Goal: Task Accomplishment & Management: Use online tool/utility

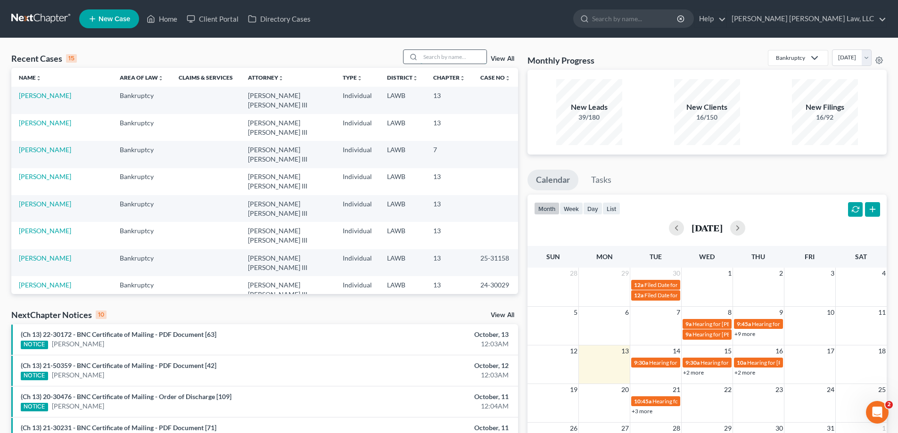
click at [459, 54] on input "search" at bounding box center [453, 57] width 66 height 14
type input "25-30111"
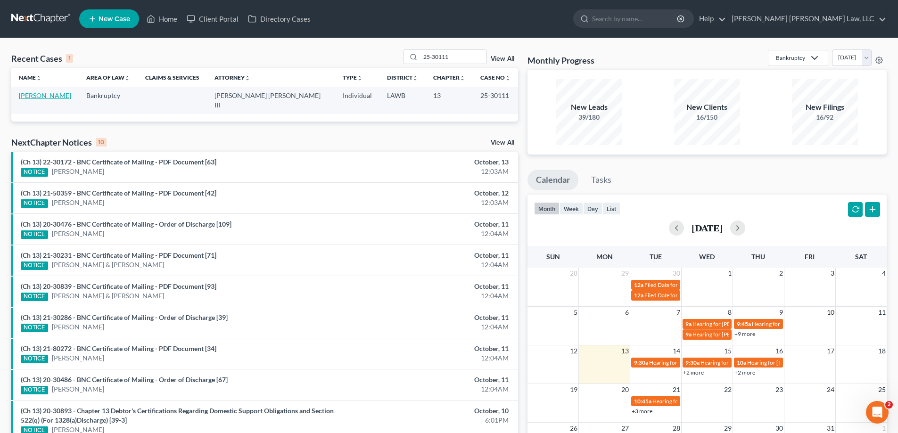
click at [44, 94] on link "[PERSON_NAME]" at bounding box center [45, 95] width 52 height 8
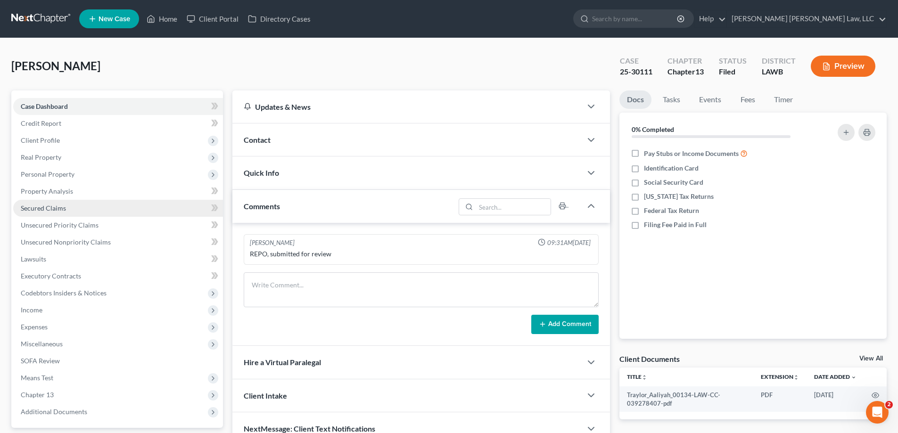
click at [59, 214] on link "Secured Claims" at bounding box center [118, 208] width 210 height 17
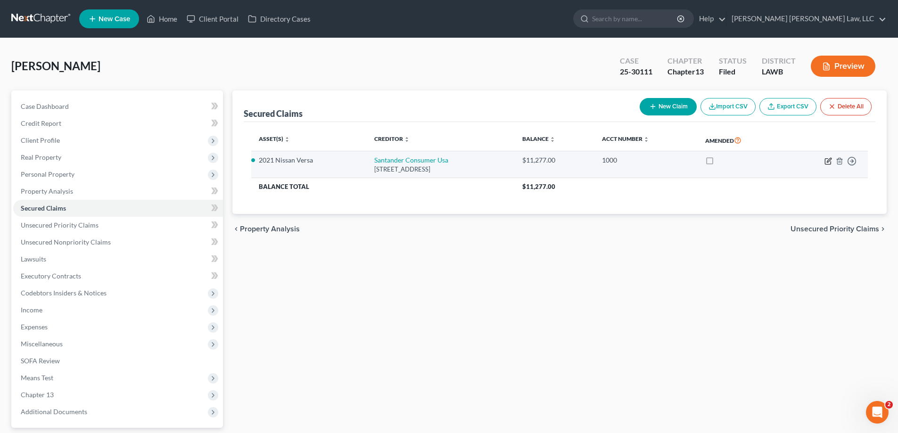
click at [826, 165] on icon "button" at bounding box center [828, 161] width 8 height 8
select select "45"
select select "0"
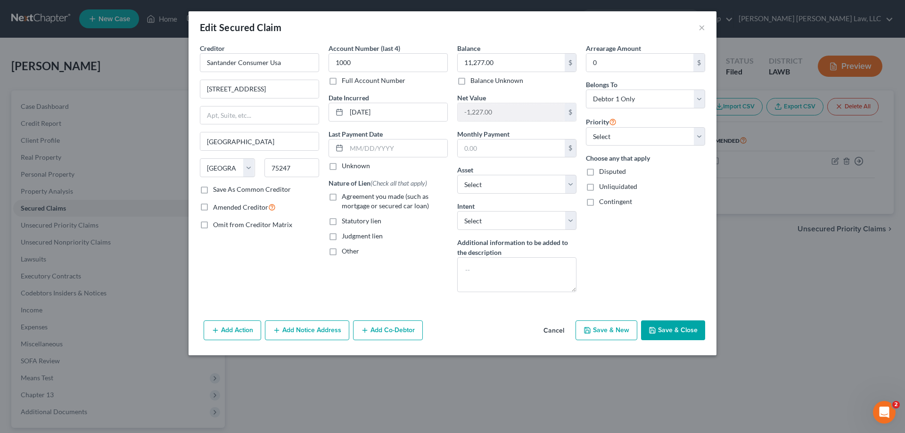
click at [342, 200] on label "Agreement you made (such as mortgage or secured car loan)" at bounding box center [395, 201] width 106 height 19
click at [346, 198] on input "Agreement you made (such as mortgage or secured car loan)" at bounding box center [349, 195] width 6 height 6
checkbox input "true"
click at [474, 222] on select "Select Surrender Redeem Reaffirm Avoid Other" at bounding box center [516, 220] width 119 height 19
select select "0"
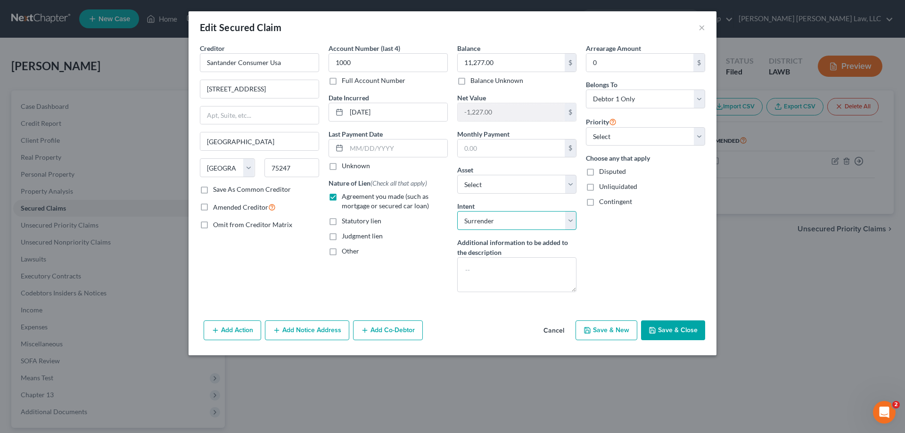
click at [457, 211] on select "Select Surrender Redeem Reaffirm Avoid Other" at bounding box center [516, 220] width 119 height 19
click at [673, 338] on button "Save & Close" at bounding box center [673, 331] width 64 height 20
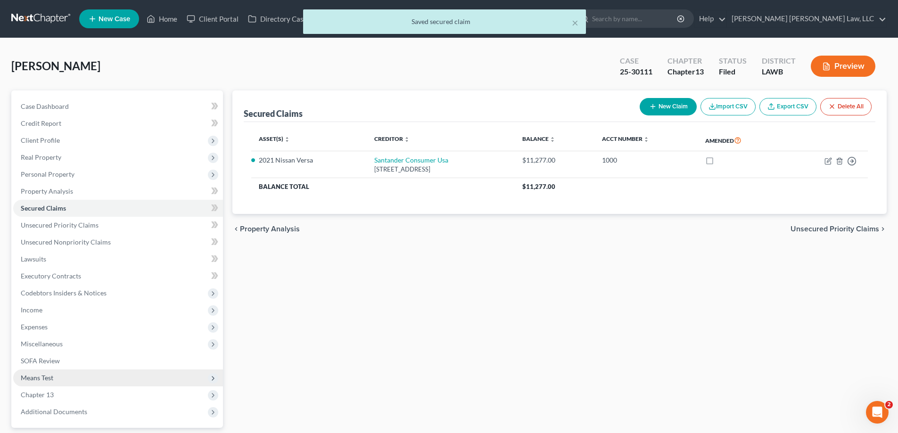
scroll to position [85, 0]
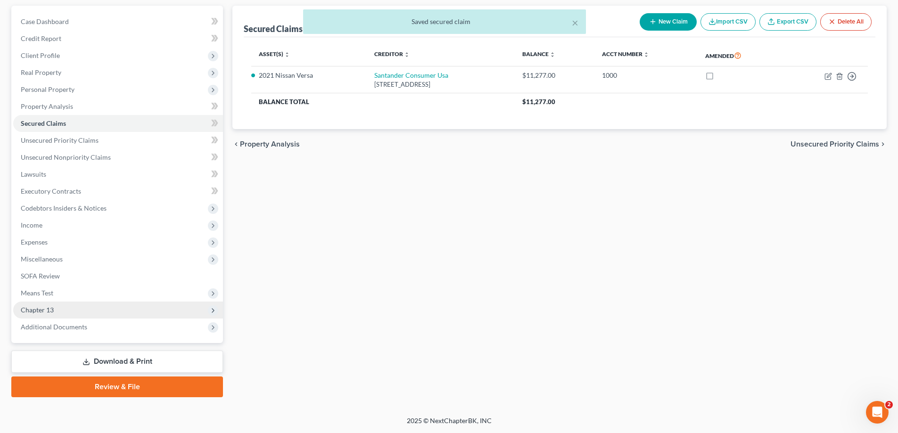
click at [56, 312] on span "Chapter 13" at bounding box center [118, 310] width 210 height 17
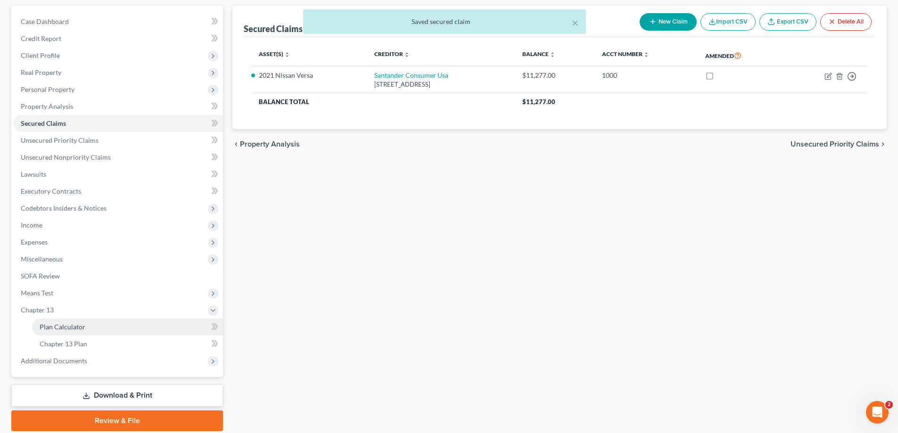
click at [65, 324] on span "Plan Calculator" at bounding box center [63, 327] width 46 height 8
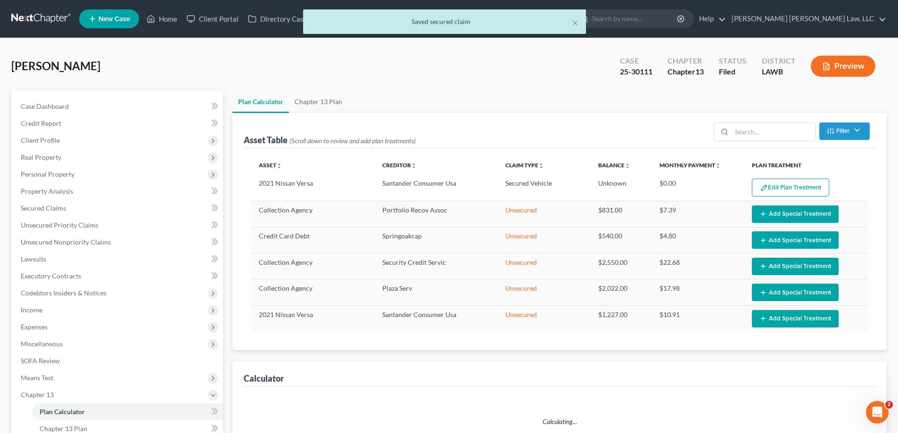
select select "59"
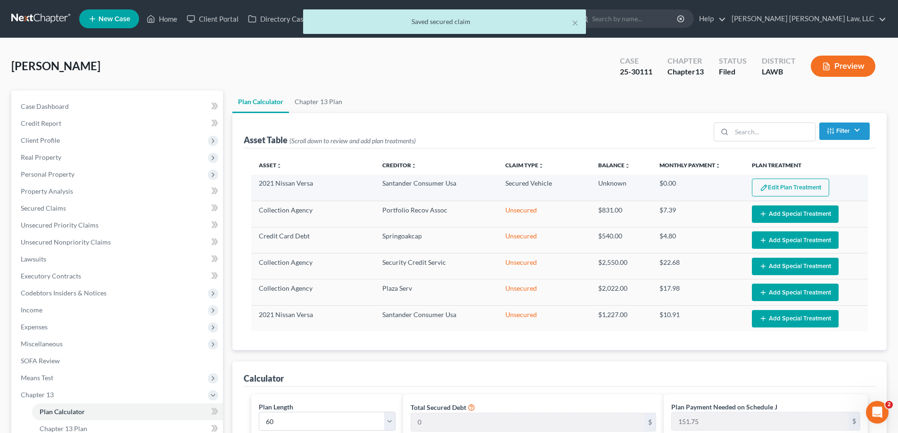
click at [781, 189] on button "Edit Plan Treatment" at bounding box center [790, 188] width 77 height 18
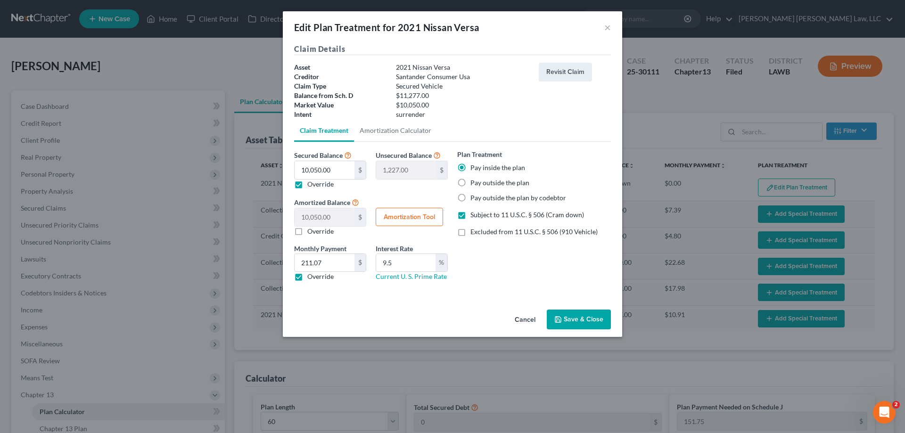
click at [470, 213] on label "Subject to 11 U.S.C. § 506 (Cram down)" at bounding box center [527, 214] width 114 height 9
click at [474, 213] on input "Subject to 11 U.S.C. § 506 (Cram down)" at bounding box center [477, 213] width 6 height 6
checkbox input "false"
click at [604, 26] on div "Edit Plan Treatment for 2021 Nissan Versa ×" at bounding box center [452, 27] width 339 height 32
click at [568, 324] on button "Save & Close" at bounding box center [579, 320] width 64 height 20
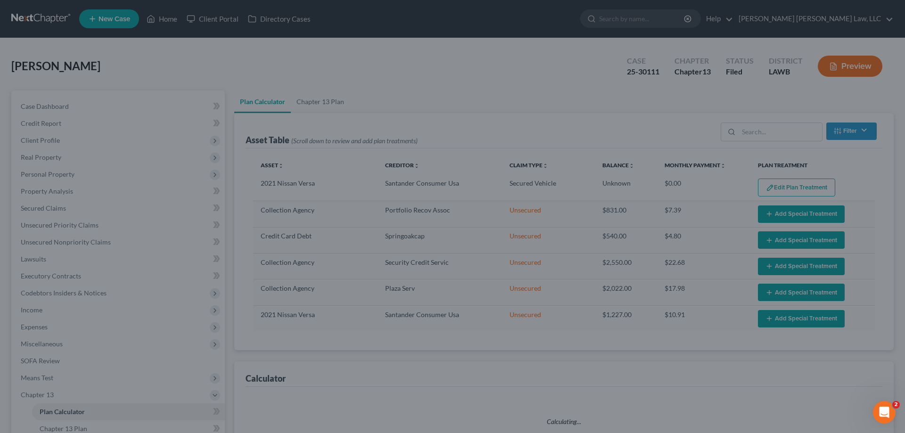
select select "59"
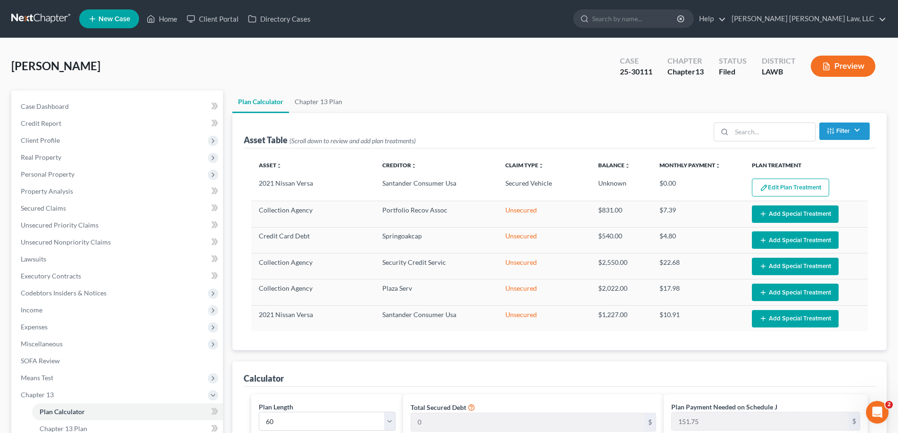
scroll to position [141, 0]
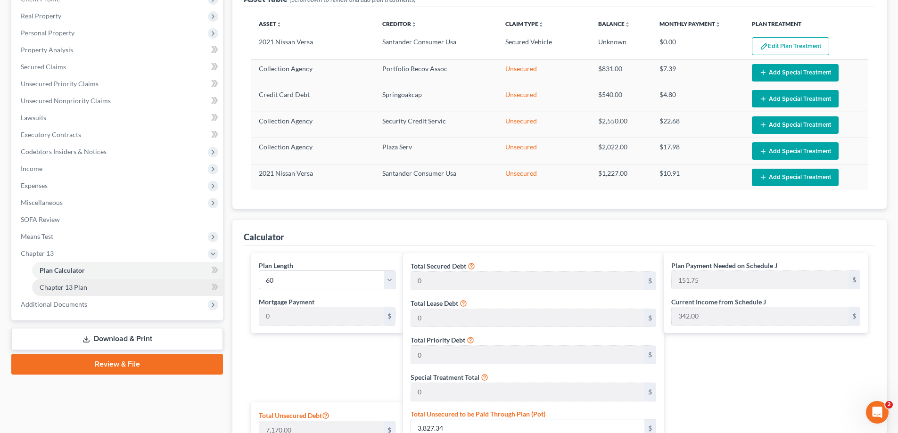
click at [77, 290] on span "Chapter 13 Plan" at bounding box center [64, 287] width 48 height 8
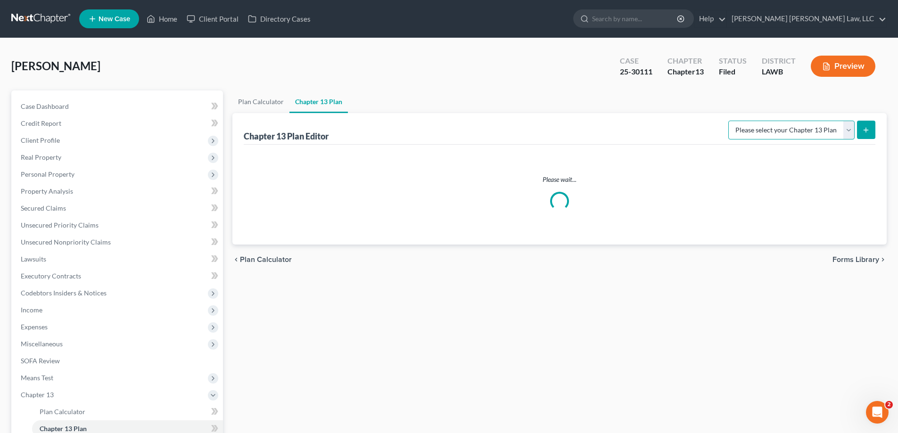
click at [851, 130] on select "Please select your Chapter 13 Plan" at bounding box center [791, 130] width 126 height 19
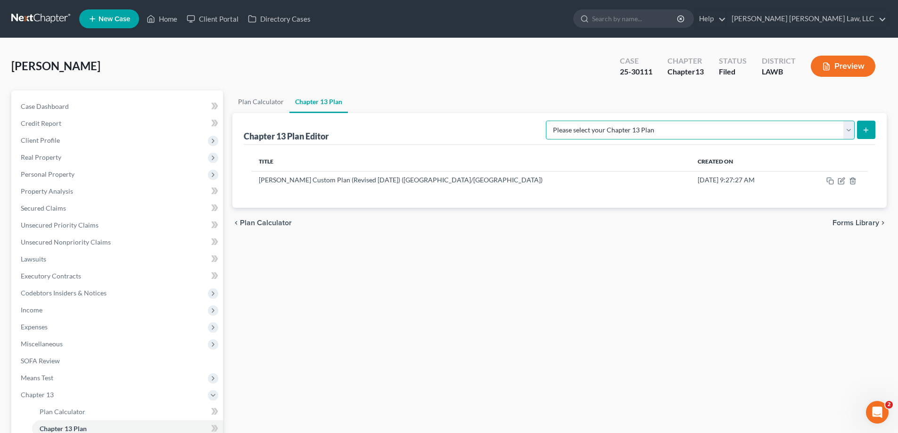
click at [848, 133] on select "Please select your Chapter 13 Plan [PERSON_NAME] Custom Plan (Revised [DATE]) […" at bounding box center [700, 130] width 309 height 19
select select "1"
click at [645, 121] on select "Please select your Chapter 13 Plan [PERSON_NAME] Custom Plan (Revised [DATE]) […" at bounding box center [700, 130] width 309 height 19
click at [861, 134] on button "submit" at bounding box center [866, 130] width 18 height 18
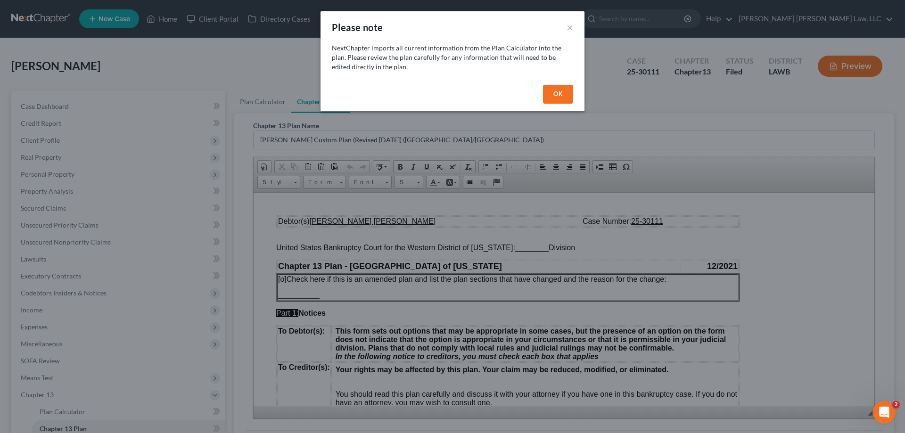
click at [551, 96] on button "OK" at bounding box center [558, 94] width 30 height 19
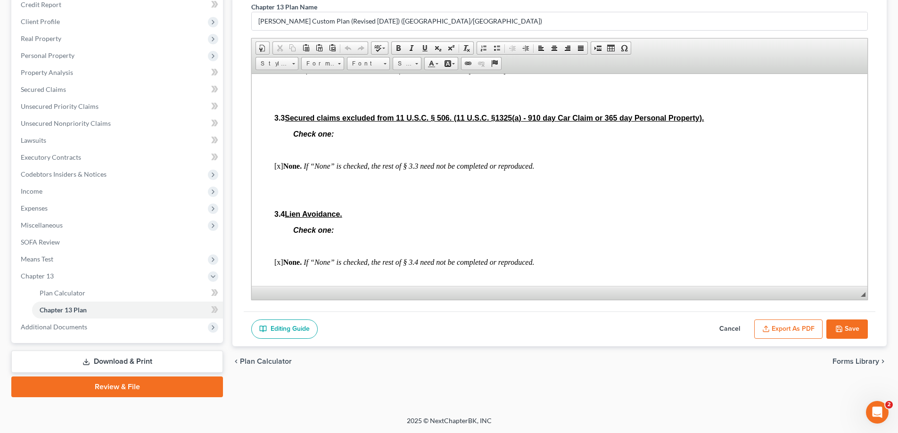
scroll to position [1131, 0]
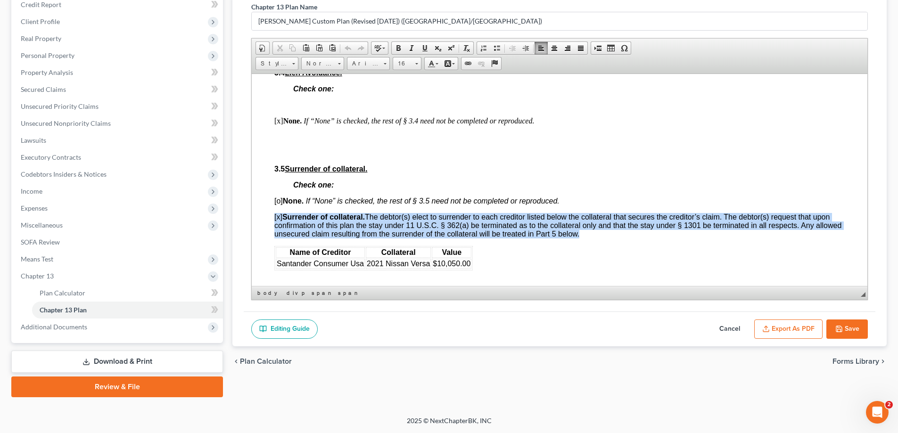
drag, startPoint x: 271, startPoint y: 214, endPoint x: 475, endPoint y: 263, distance: 209.7
click at [475, 263] on html "Debtor(s) [PERSON_NAME] [PERSON_NAME] Case Number: 25-30111 United States Bankr…" at bounding box center [560, 405] width 616 height 2926
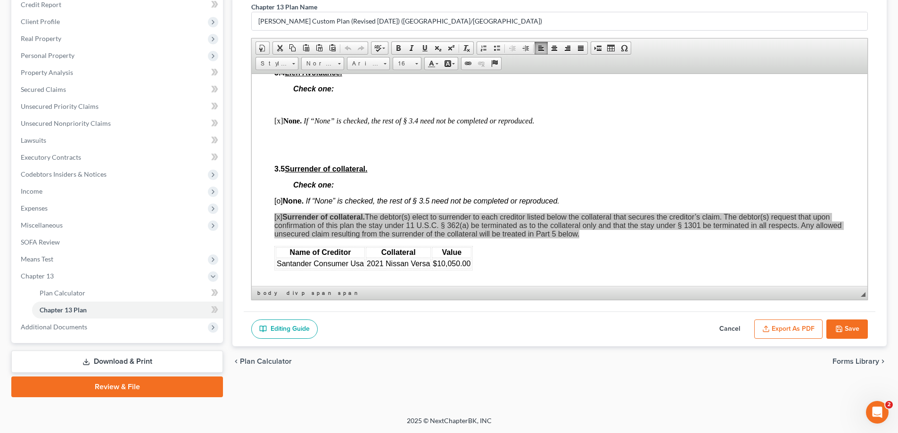
scroll to position [0, 0]
click at [515, 262] on span "Copy" at bounding box center [532, 260] width 50 height 12
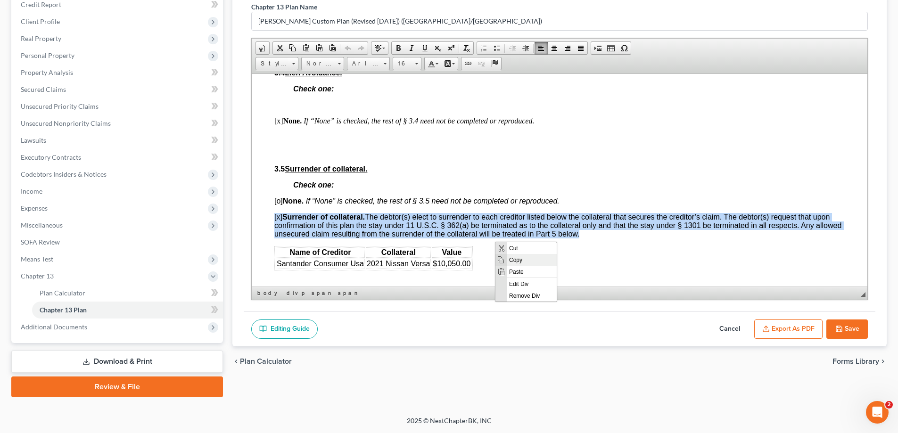
copy span "[x] Surrender of collateral. The debtor(s) elect to surrender to each creditor …"
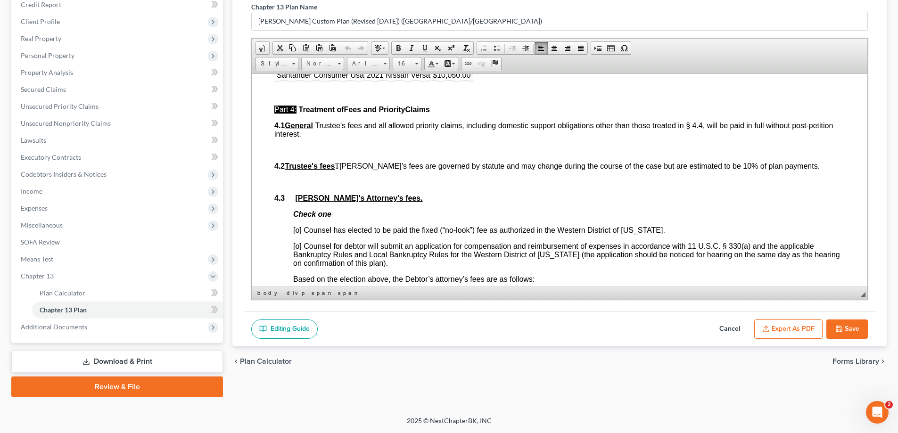
click at [725, 324] on button "Cancel" at bounding box center [729, 330] width 41 height 20
select select "1"
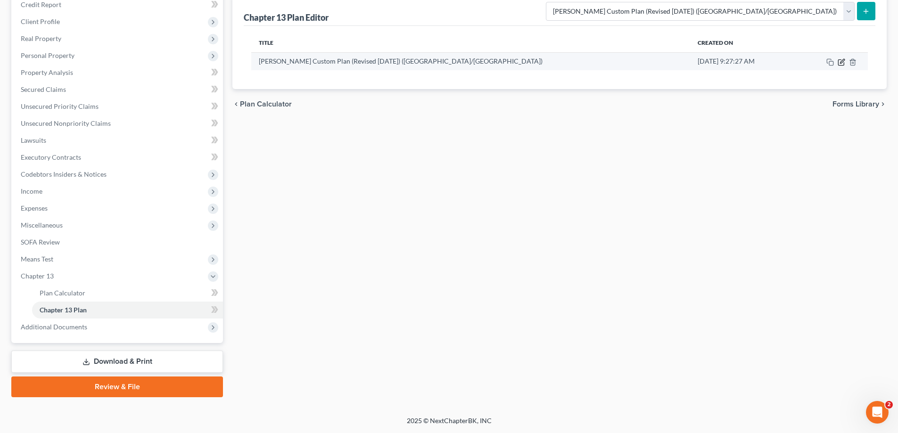
click at [839, 65] on icon "button" at bounding box center [841, 62] width 6 height 6
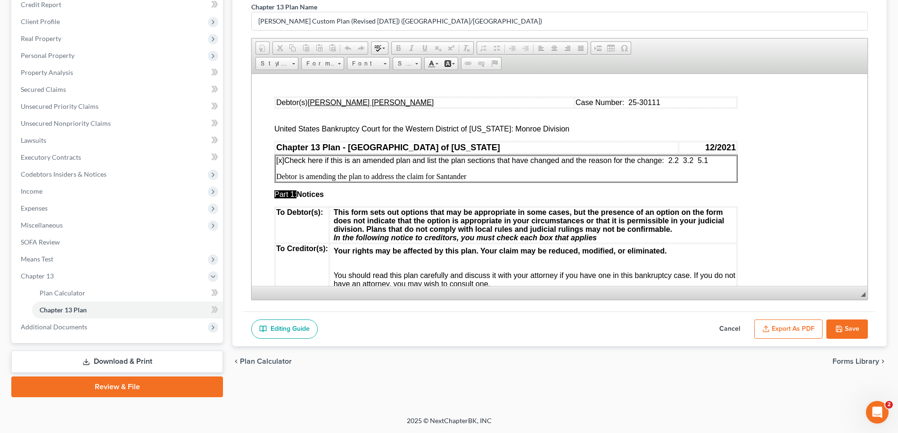
scroll to position [0, 0]
drag, startPoint x: 669, startPoint y: 161, endPoint x: 711, endPoint y: 161, distance: 42.0
click at [711, 161] on p "[x] Check here if this is an amended plan and list the plan sections that have …" at bounding box center [506, 160] width 460 height 8
drag, startPoint x: 479, startPoint y: 175, endPoint x: 372, endPoint y: 174, distance: 106.5
click at [372, 174] on p "Debtor is amending the plan to address the claim for Santander" at bounding box center [506, 176] width 460 height 8
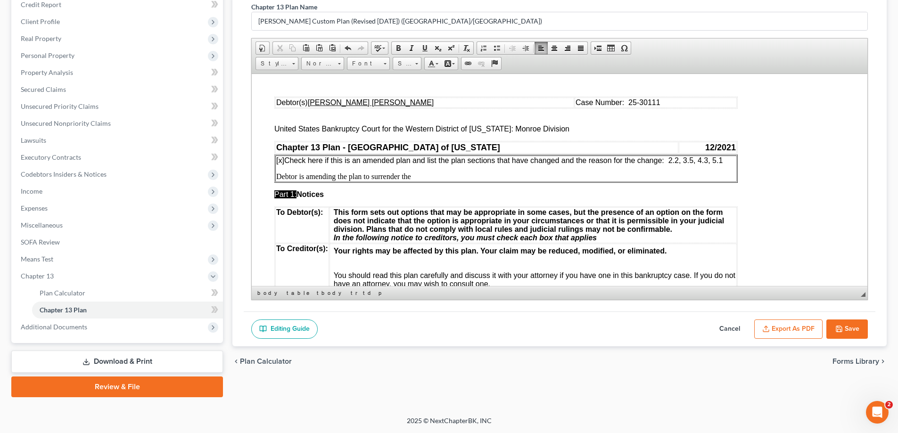
click at [421, 181] on td "[x] Check here if this is an amended plan and list the plan sections that have …" at bounding box center [506, 168] width 462 height 26
click at [438, 182] on table "[x] Check here if this is an amended plan and list the plan sections that have …" at bounding box center [505, 168] width 463 height 28
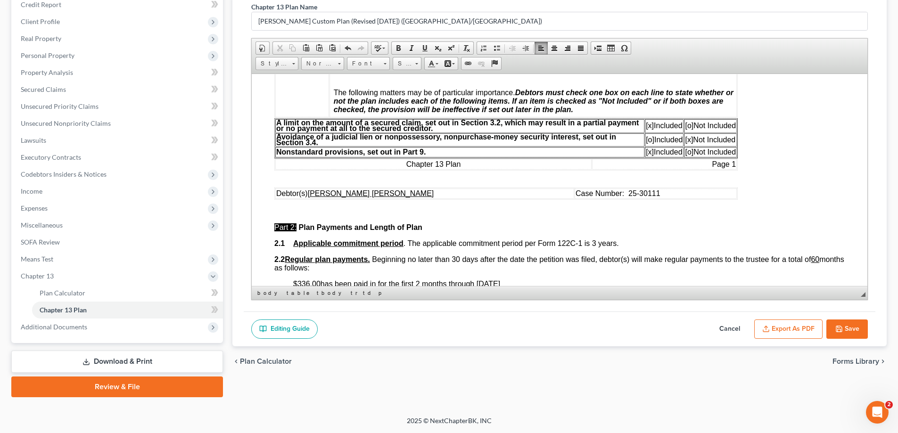
scroll to position [377, 0]
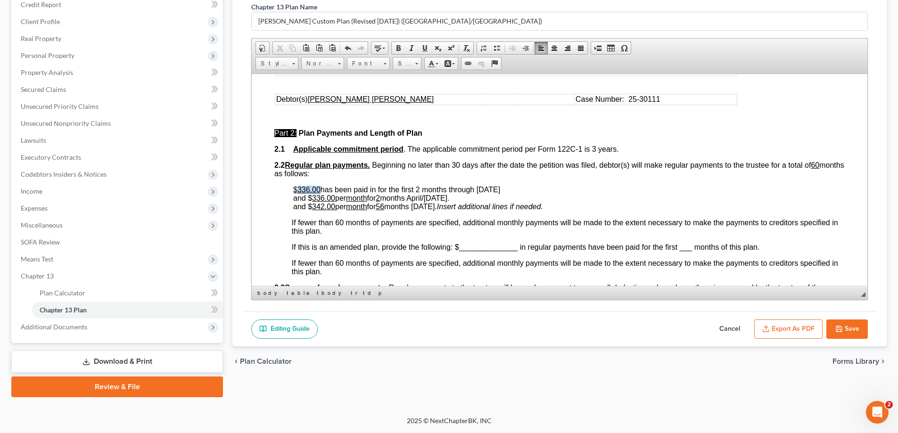
drag, startPoint x: 297, startPoint y: 188, endPoint x: 320, endPoint y: 189, distance: 22.2
click at [320, 189] on u "$336.00" at bounding box center [306, 189] width 27 height 8
click at [424, 188] on span "has been paid in for the first 2 months through [DATE]" at bounding box center [417, 189] width 180 height 8
drag, startPoint x: 485, startPoint y: 188, endPoint x: 505, endPoint y: 188, distance: 20.3
click at [505, 188] on span "has been paid in for the first 8 months through [DATE]" at bounding box center [417, 189] width 180 height 8
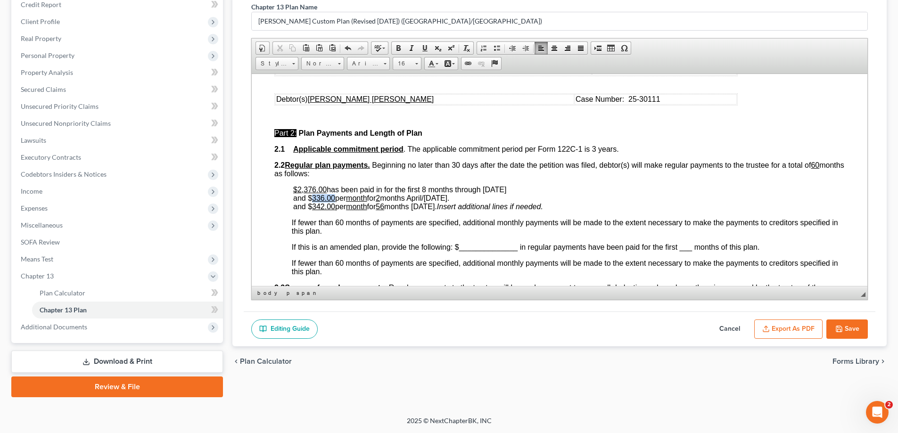
drag, startPoint x: 310, startPoint y: 195, endPoint x: 334, endPoint y: 196, distance: 23.6
click at [334, 196] on span "and $ 336.00 per month for 2 months April/[DATE]." at bounding box center [371, 198] width 156 height 8
click at [380, 198] on u "2" at bounding box center [378, 198] width 4 height 8
drag, startPoint x: 420, startPoint y: 197, endPoint x: 501, endPoint y: 194, distance: 81.6
click at [501, 194] on p "$2,376.00 has been paid in for the first 8 months through [DATE] and $ 140.00 p…" at bounding box center [569, 197] width 552 height 25
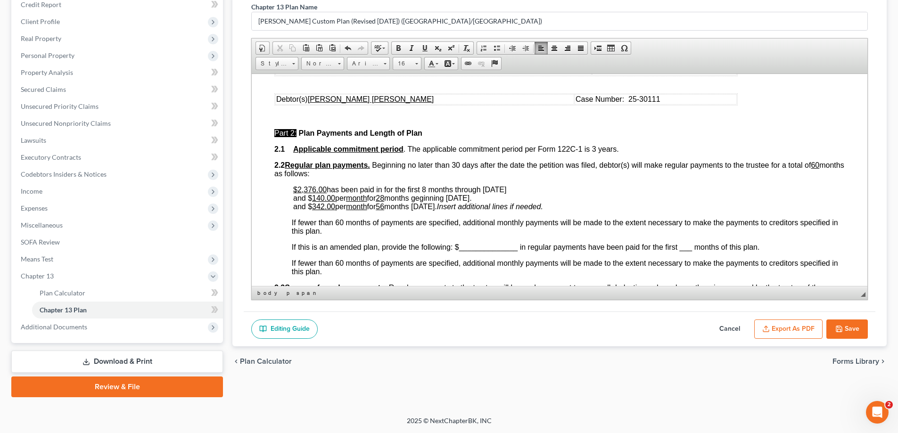
click at [549, 185] on p "$2,376.00 has been paid in for the first 8 months through [DATE] and $ 140.00 p…" at bounding box center [569, 197] width 552 height 25
drag, startPoint x: 292, startPoint y: 209, endPoint x: 581, endPoint y: 208, distance: 289.4
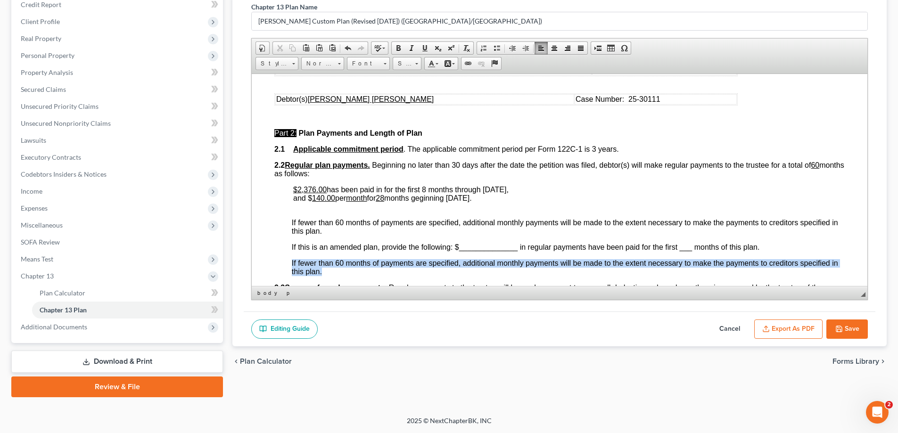
drag, startPoint x: 291, startPoint y: 261, endPoint x: 334, endPoint y: 272, distance: 44.7
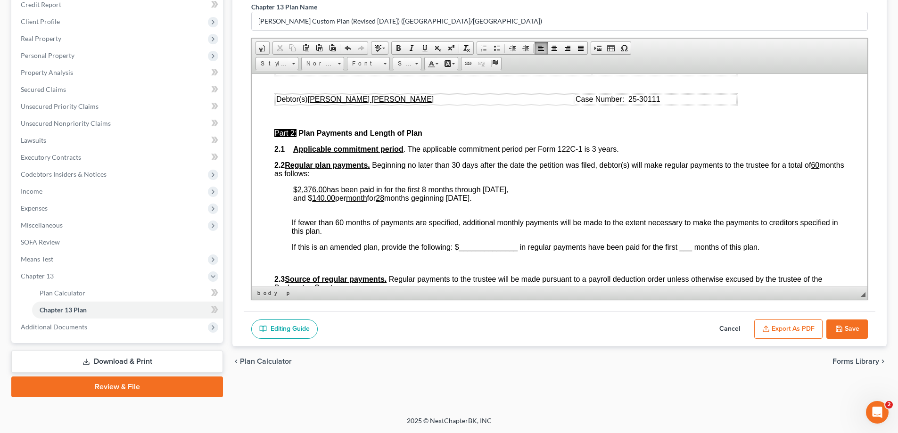
click at [421, 191] on span "has been paid in for the first 8 months through [DATE]," at bounding box center [418, 189] width 182 height 8
drag, startPoint x: 424, startPoint y: 189, endPoint x: 429, endPoint y: 189, distance: 5.2
click at [429, 189] on span "has been paid in for the first 8 months through [DATE]," at bounding box center [418, 189] width 182 height 8
click at [429, 197] on span "and $ 140.00 per month for 28 months geginning [DATE]." at bounding box center [382, 198] width 179 height 8
click at [427, 190] on span "has been paid in for the first 8 months through [DATE]," at bounding box center [418, 189] width 182 height 8
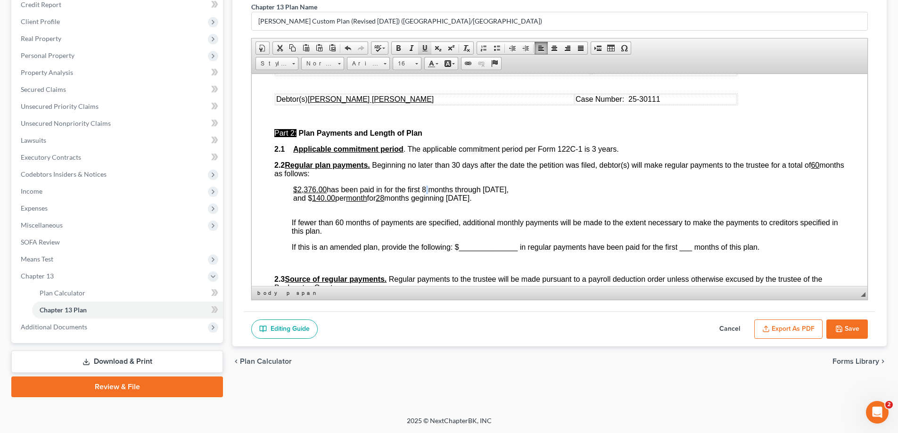
click at [424, 45] on span at bounding box center [425, 48] width 8 height 8
click at [434, 203] on p "$2,376.00 has been paid in for the first 8 months through [DATE], and $ 140.00 …" at bounding box center [569, 197] width 552 height 25
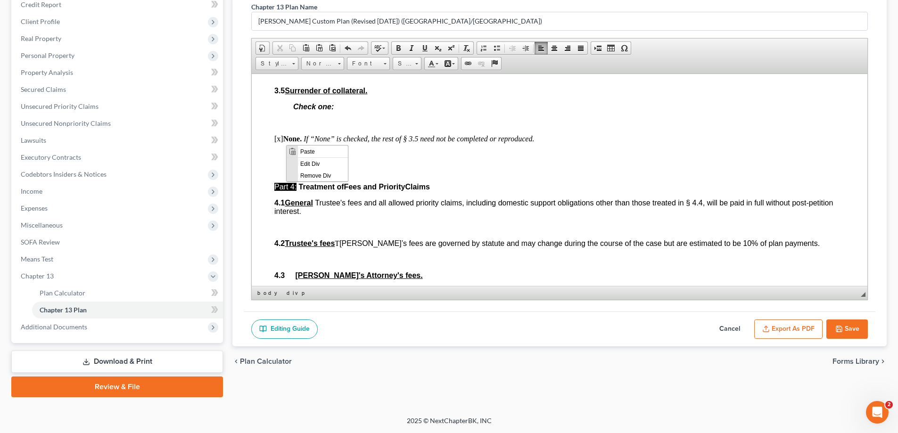
scroll to position [0, 0]
click at [320, 141] on span "Paste" at bounding box center [326, 144] width 50 height 12
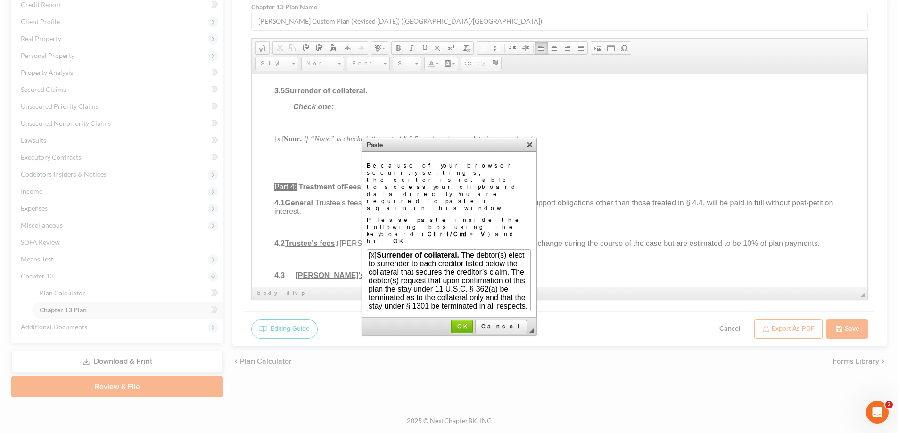
scroll to position [80, 0]
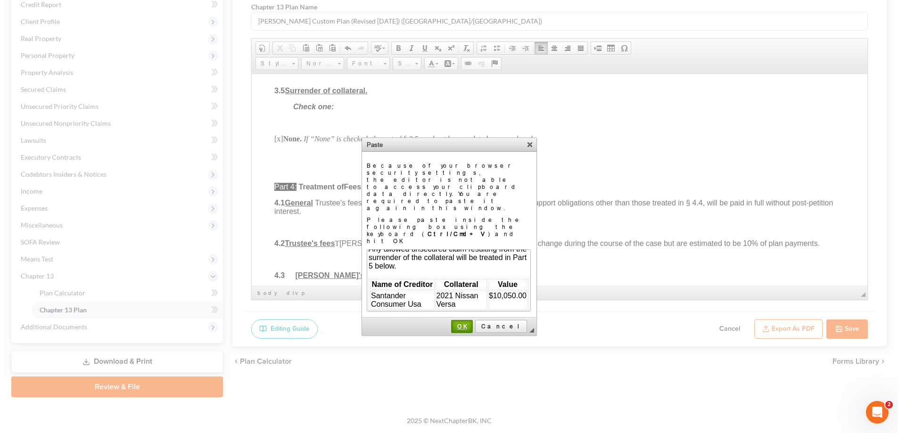
click at [472, 323] on span "OK" at bounding box center [462, 326] width 20 height 7
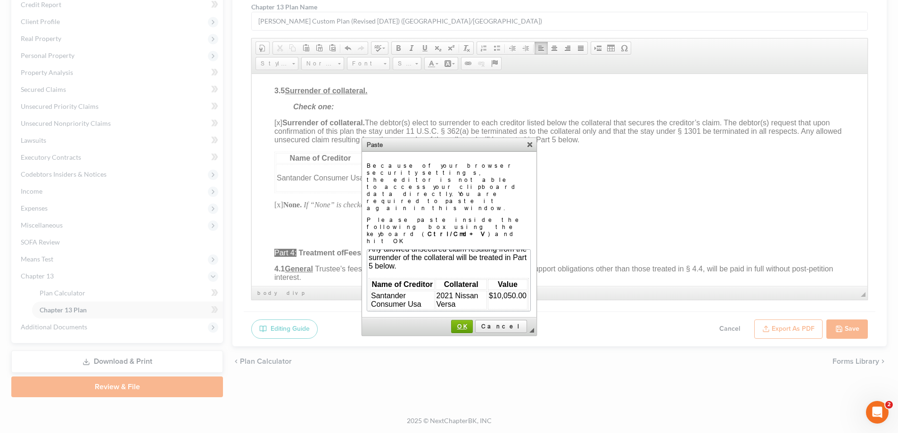
scroll to position [0, 0]
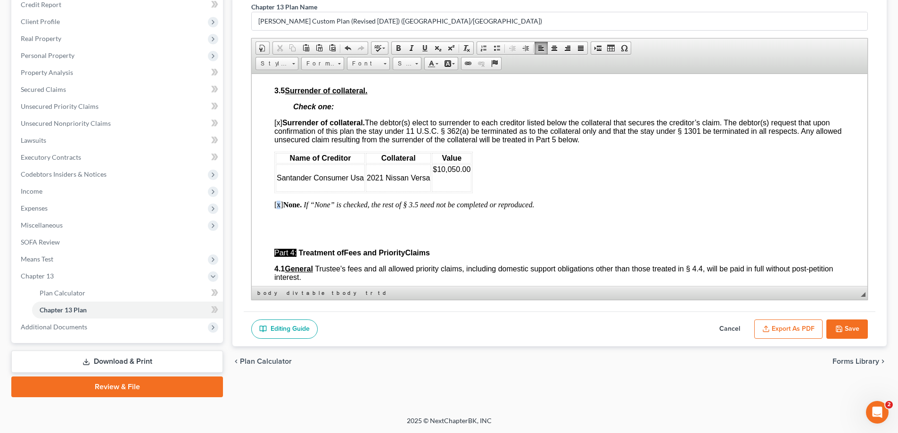
drag, startPoint x: 275, startPoint y: 223, endPoint x: 281, endPoint y: 224, distance: 5.7
click at [281, 209] on p "[x] None. If “None” is checked, the rest of § 3.5 need not be completed or repr…" at bounding box center [559, 204] width 570 height 8
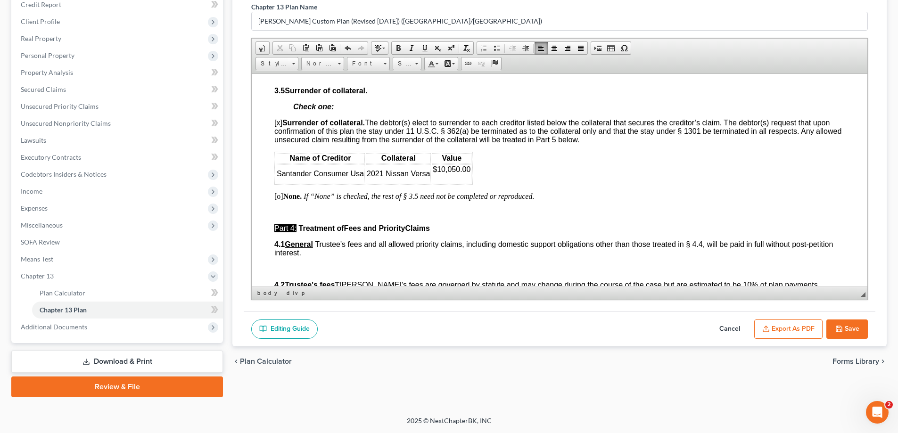
click at [436, 183] on td "$10,050.00" at bounding box center [452, 173] width 40 height 19
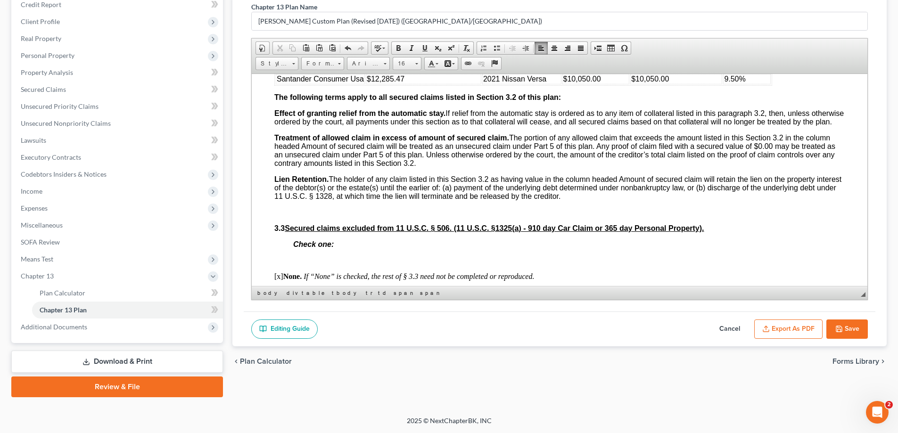
scroll to position [1037, 0]
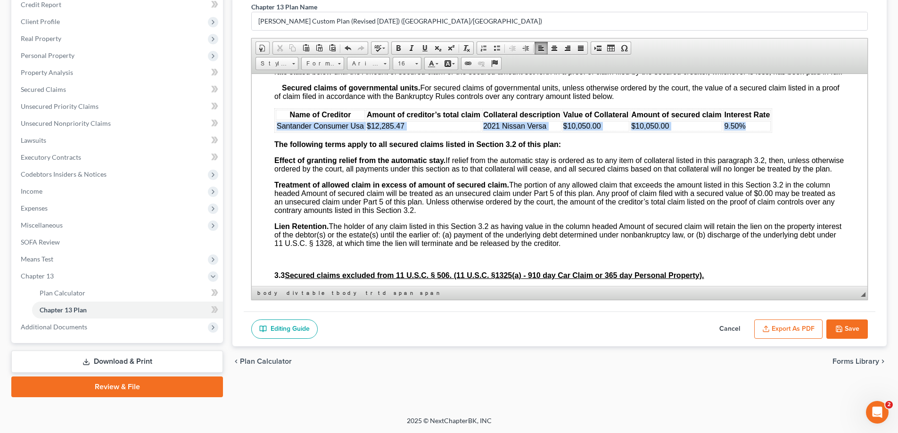
drag, startPoint x: 279, startPoint y: 135, endPoint x: 750, endPoint y: 132, distance: 471.9
click at [750, 131] on tr "Santander Consumer Usa $12,285.47 2021 Nissan Versa $10,050.00 $10,050.00 9.50%" at bounding box center [523, 126] width 495 height 10
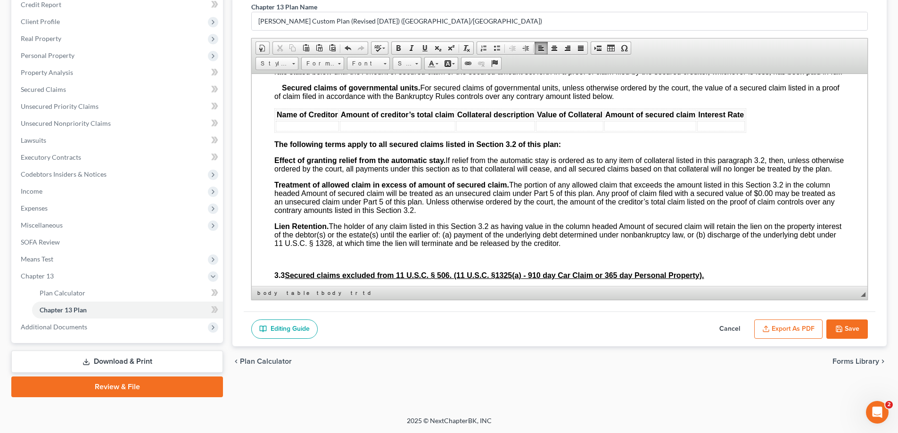
scroll to position [896, 0]
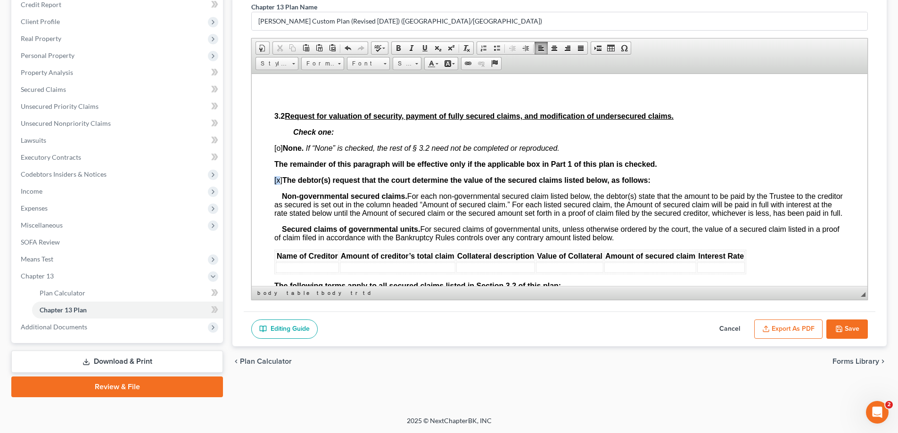
click at [279, 181] on span "[x] The debtor(s) request that the court determine the value of the secured cla…" at bounding box center [462, 180] width 376 height 8
drag, startPoint x: 282, startPoint y: 194, endPoint x: 275, endPoint y: 186, distance: 10.7
click at [282, 194] on strong "Non-governmental secured claims." at bounding box center [344, 196] width 125 height 8
click at [279, 184] on p "[x] The debtor(s) request that the court determine the value of the secured cla…" at bounding box center [559, 180] width 570 height 8
click at [279, 150] on span "[o] None. If “None” is checked, the rest of § 3.2 need not be completed or repr…" at bounding box center [416, 148] width 285 height 8
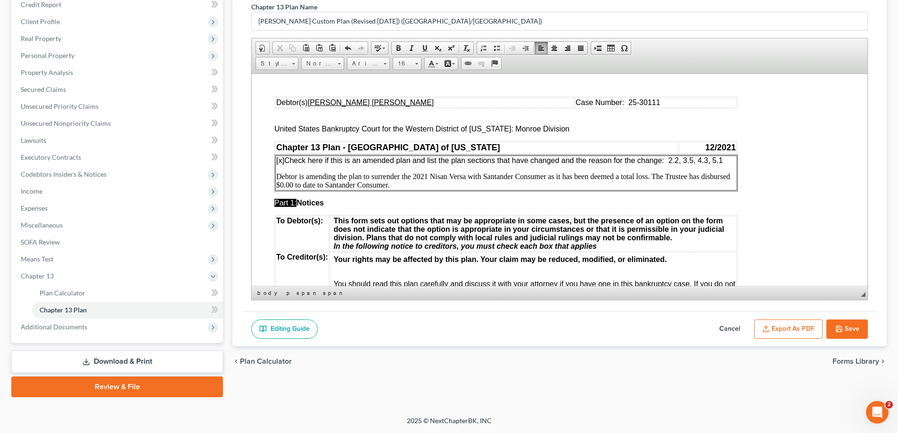
scroll to position [47, 0]
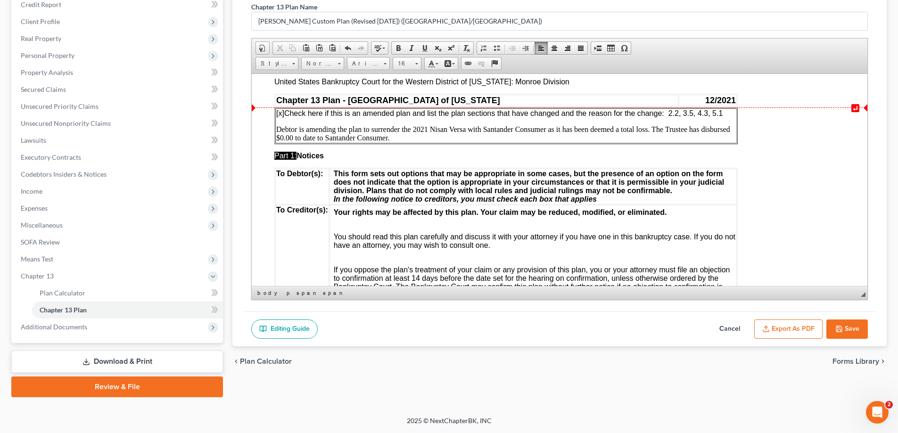
click at [684, 109] on span "[x] Check here if this is an amended plan and list the plan sections that have …" at bounding box center [499, 113] width 446 height 8
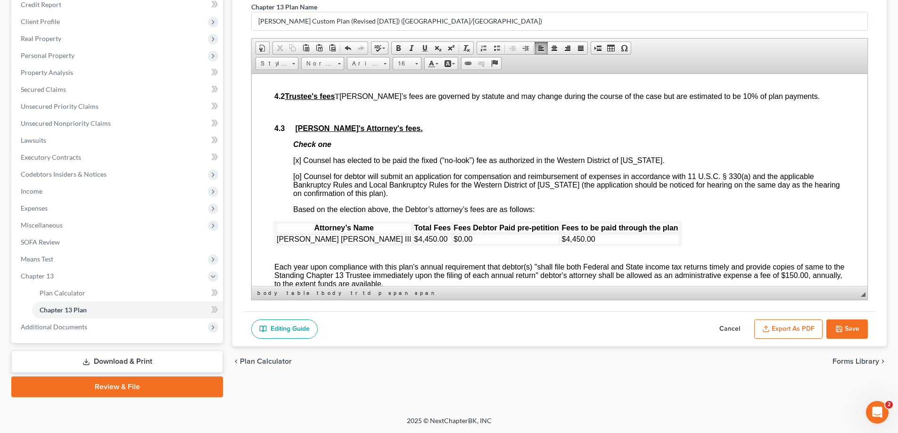
scroll to position [1697, 0]
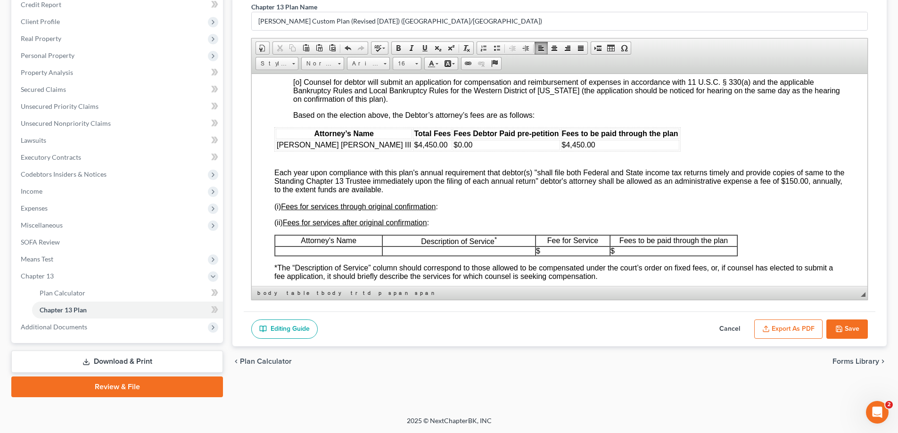
click at [323, 255] on p at bounding box center [328, 251] width 107 height 8
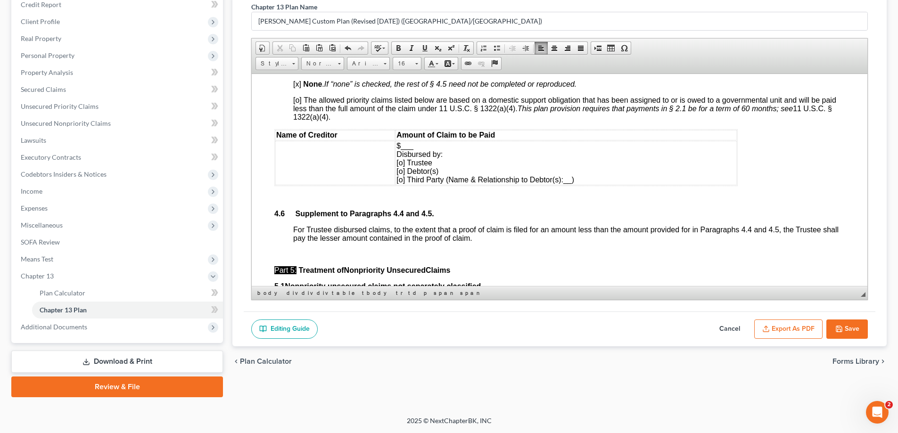
scroll to position [2216, 0]
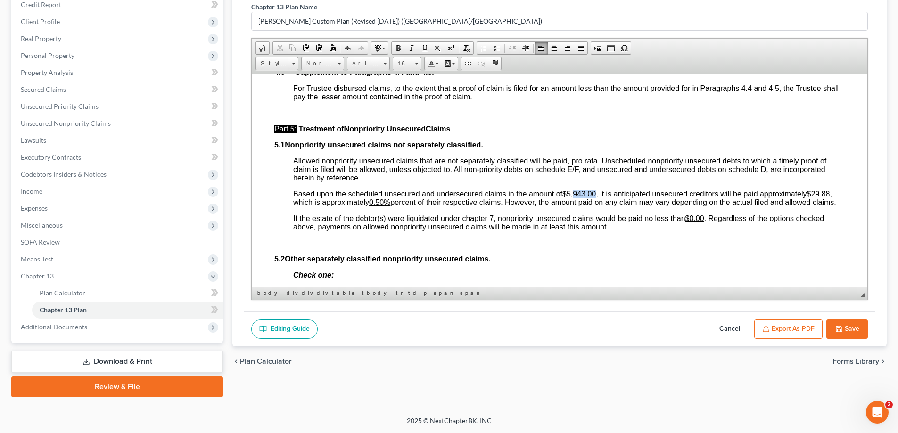
drag, startPoint x: 575, startPoint y: 199, endPoint x: 598, endPoint y: 199, distance: 23.6
click at [598, 199] on span "Based upon the scheduled unsecured and undersecured claims in the amount of $5,…" at bounding box center [564, 198] width 543 height 16
drag, startPoint x: 816, startPoint y: 204, endPoint x: 832, endPoint y: 203, distance: 16.1
click at [830, 198] on u "$29.88" at bounding box center [818, 194] width 23 height 8
drag, startPoint x: 470, startPoint y: 211, endPoint x: 485, endPoint y: 211, distance: 14.6
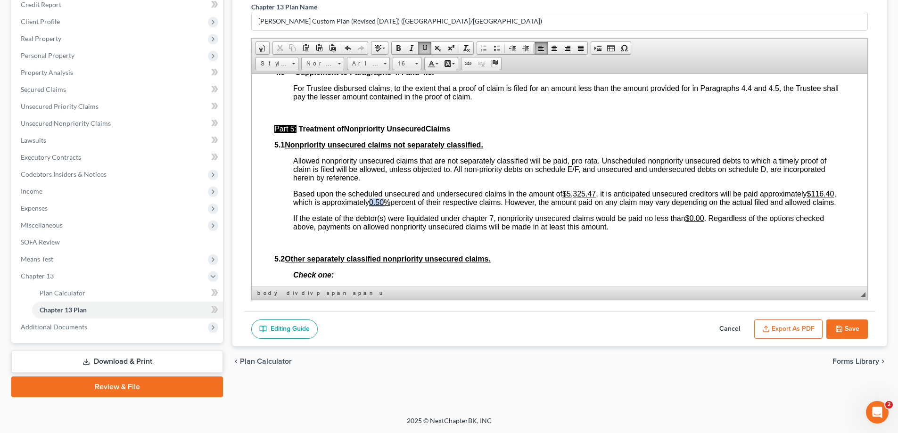
click at [390, 206] on u "0.50%" at bounding box center [379, 202] width 21 height 8
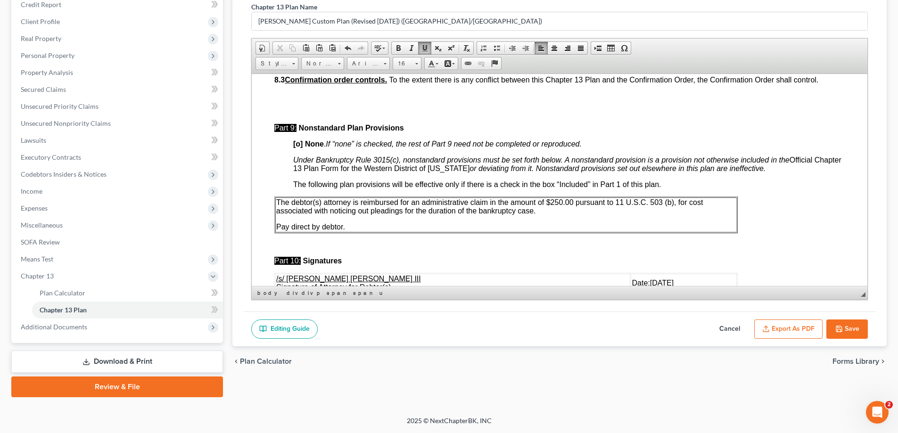
scroll to position [2828, 0]
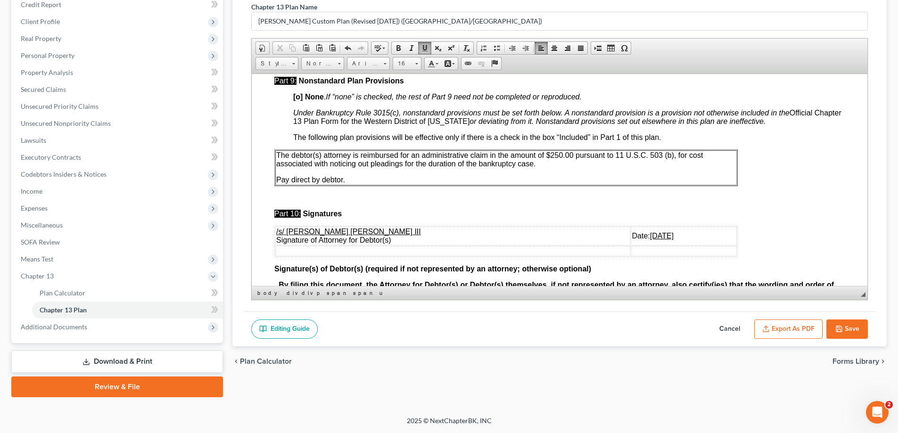
drag, startPoint x: 602, startPoint y: 253, endPoint x: 643, endPoint y: 252, distance: 40.6
click at [643, 245] on td "Date: [DATE]" at bounding box center [684, 235] width 106 height 19
click at [850, 323] on button "Save" at bounding box center [846, 330] width 41 height 20
select select "1"
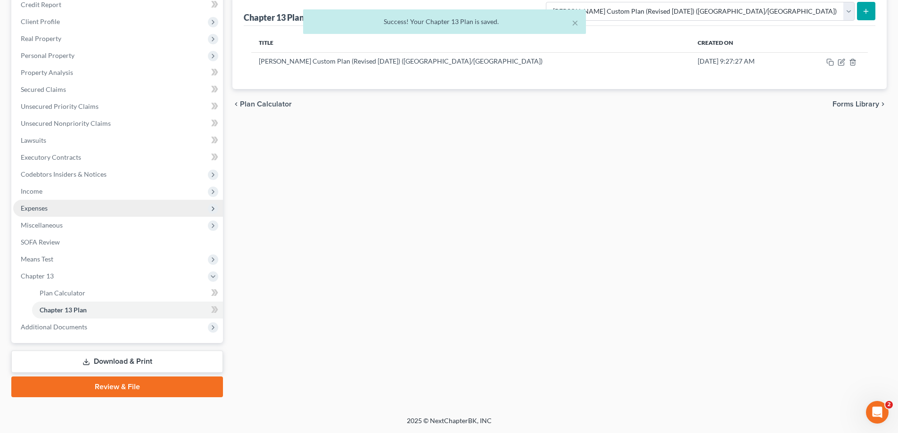
click at [39, 206] on span "Expenses" at bounding box center [34, 208] width 27 height 8
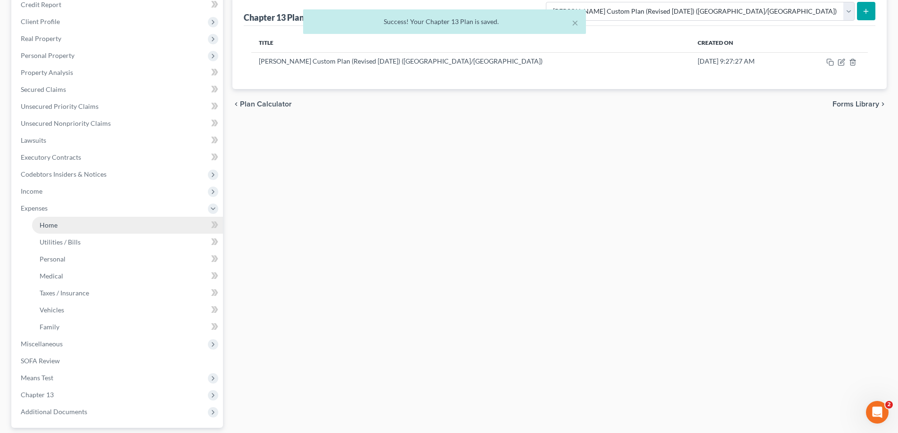
click at [63, 223] on link "Home" at bounding box center [127, 225] width 191 height 17
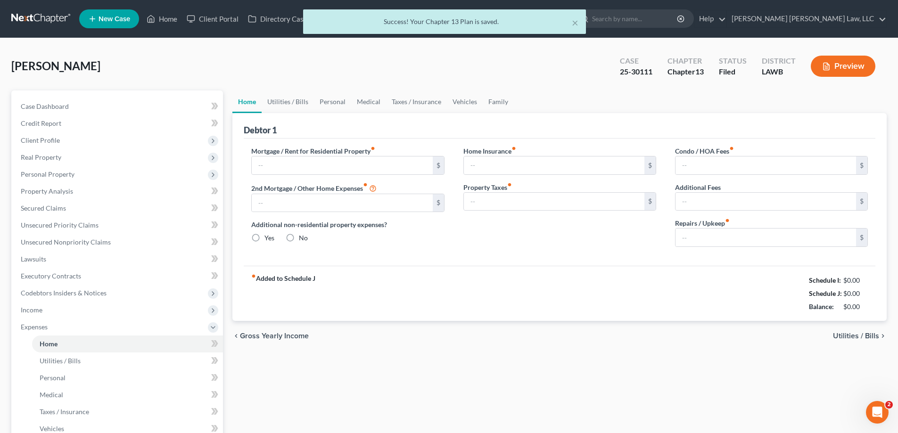
type input "0.00"
radio input "true"
type input "0.00"
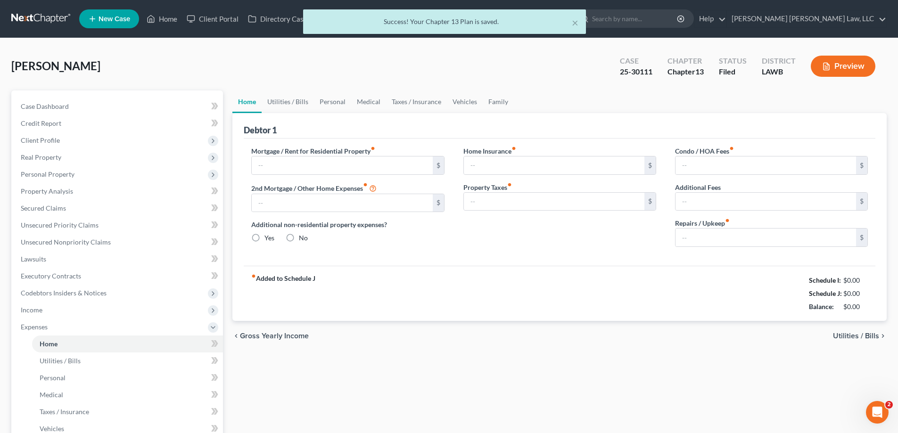
type input "0.00"
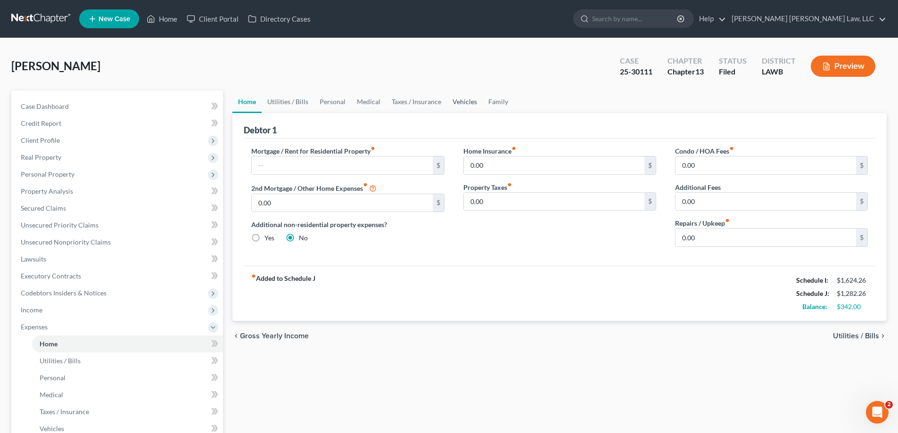
click at [472, 100] on link "Vehicles" at bounding box center [465, 102] width 36 height 23
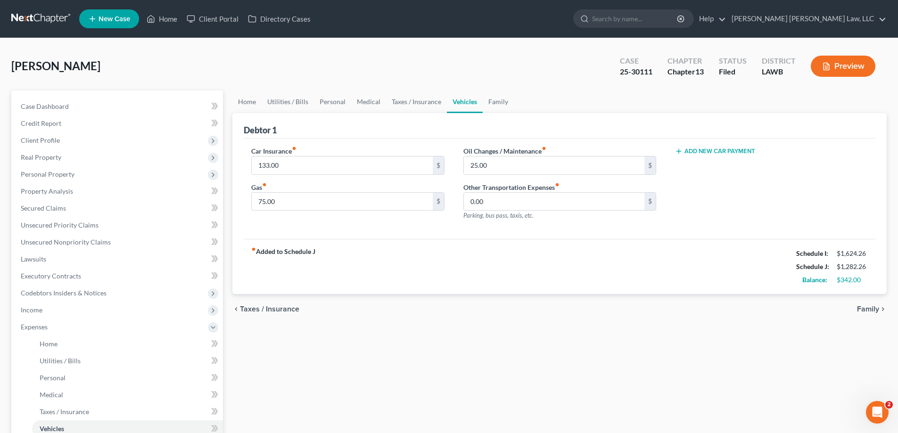
click at [703, 160] on div "Add New Car Payment" at bounding box center [772, 187] width 212 height 82
click at [707, 152] on button "Add New Car Payment" at bounding box center [715, 152] width 80 height 8
click at [701, 162] on input "text" at bounding box center [758, 166] width 164 height 18
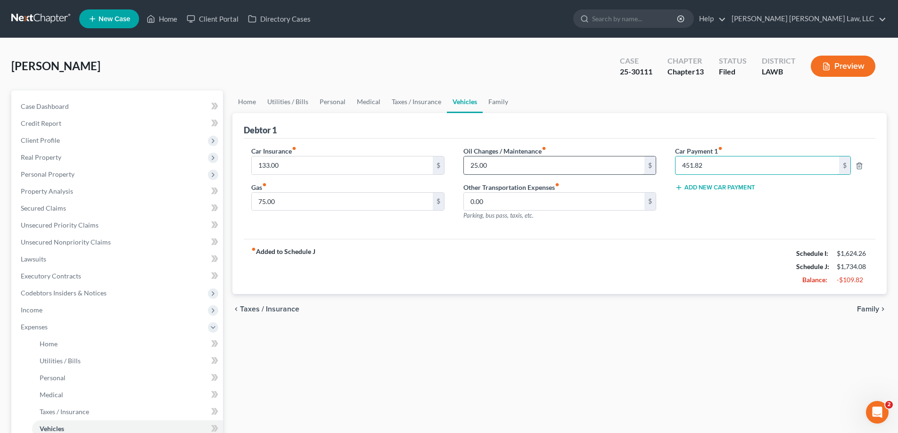
type input "451.82"
click at [532, 172] on input "25.00" at bounding box center [554, 166] width 181 height 18
click at [332, 104] on link "Personal" at bounding box center [332, 102] width 37 height 23
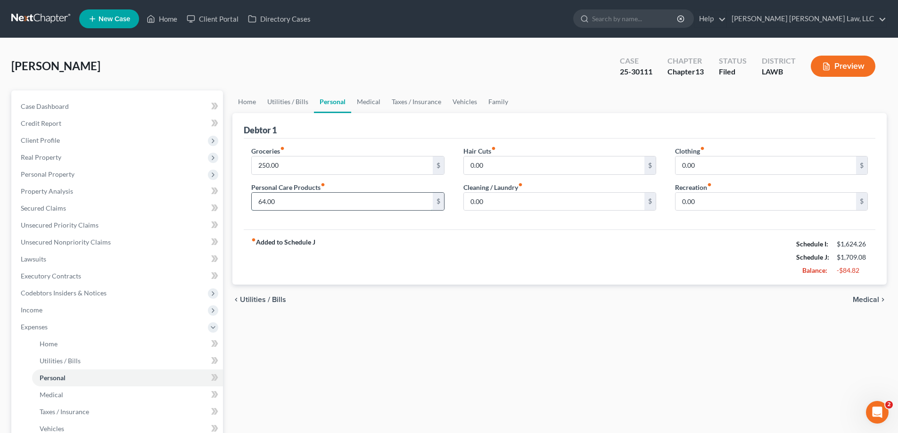
click at [327, 201] on input "64.00" at bounding box center [342, 202] width 181 height 18
click at [289, 106] on link "Utilities / Bills" at bounding box center [288, 102] width 52 height 23
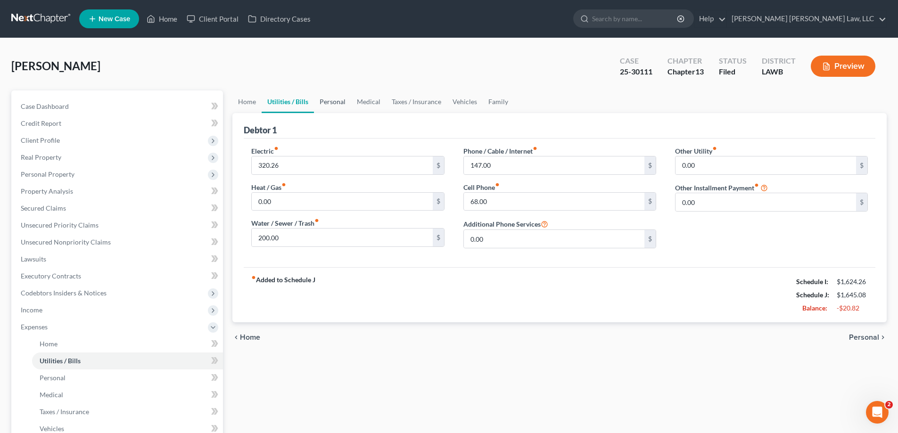
click at [335, 106] on link "Personal" at bounding box center [332, 102] width 37 height 23
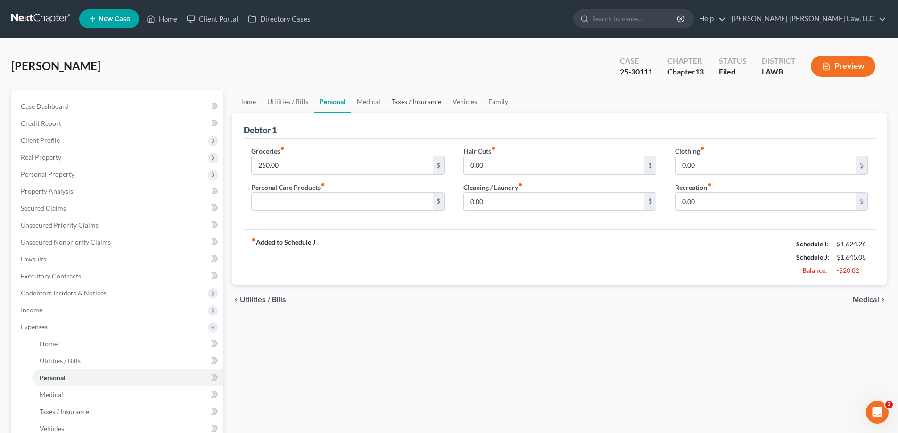
click at [404, 102] on link "Taxes / Insurance" at bounding box center [416, 102] width 61 height 23
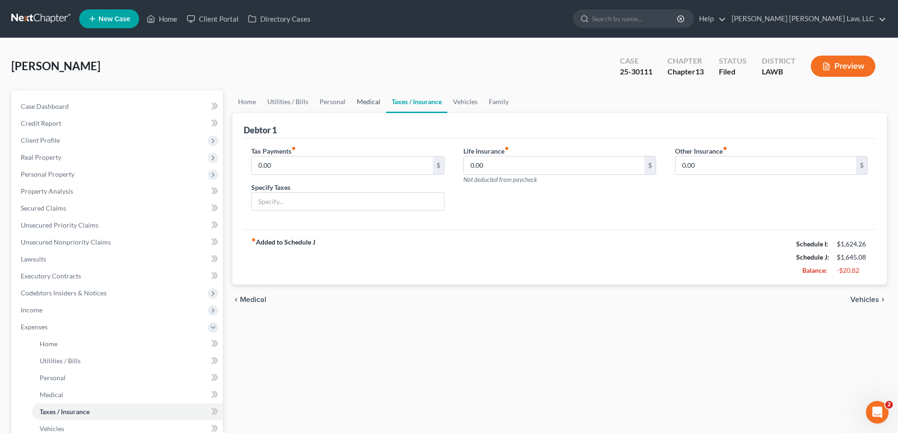
click at [368, 103] on link "Medical" at bounding box center [368, 102] width 35 height 23
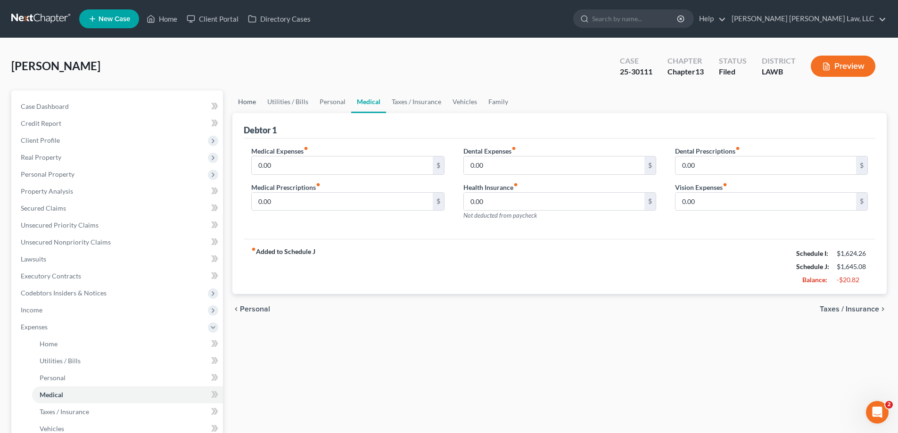
click at [238, 104] on link "Home" at bounding box center [246, 102] width 29 height 23
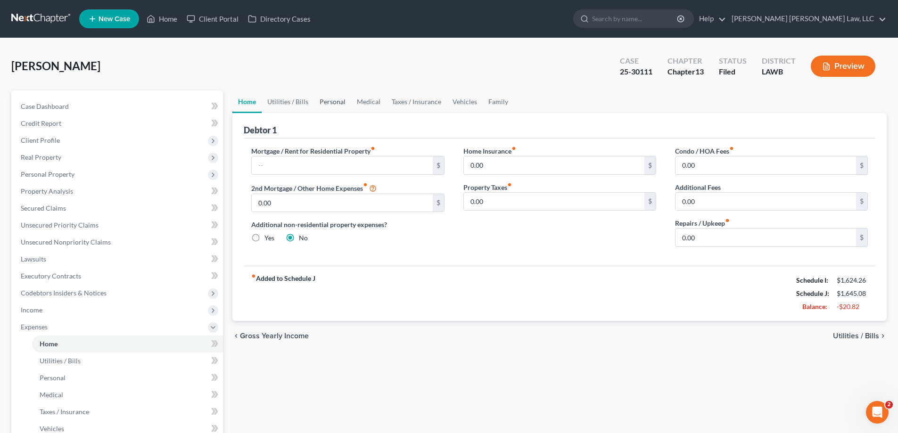
click at [319, 105] on link "Personal" at bounding box center [332, 102] width 37 height 23
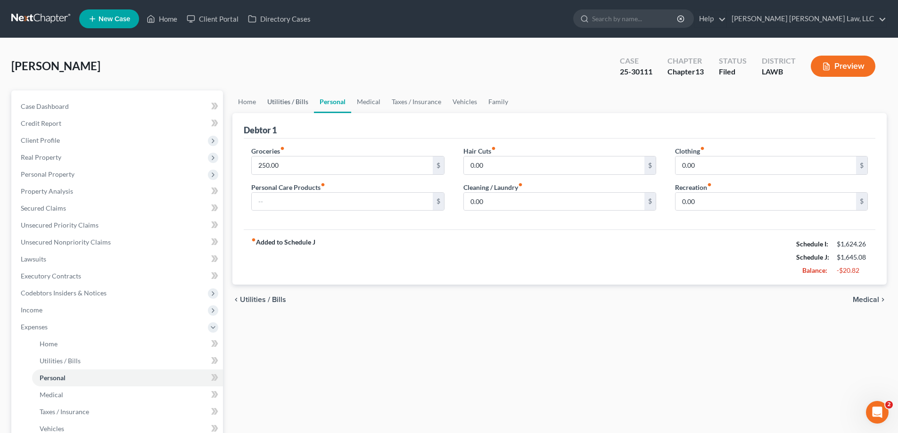
click at [298, 105] on link "Utilities / Bills" at bounding box center [288, 102] width 52 height 23
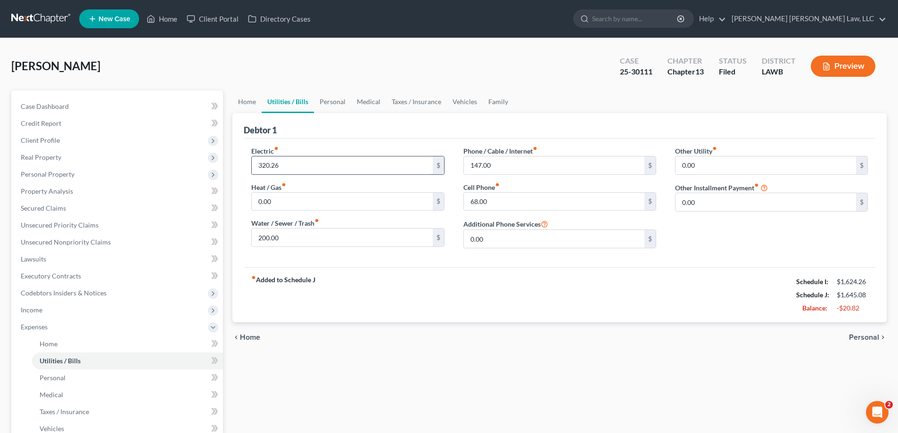
click at [322, 163] on input "320.26" at bounding box center [342, 166] width 181 height 18
type input "300"
click at [349, 245] on input "200.00" at bounding box center [342, 238] width 181 height 18
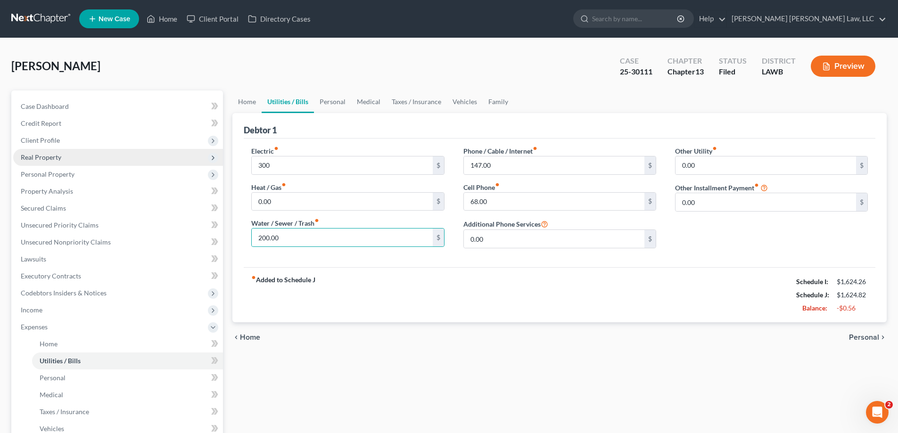
click at [55, 156] on span "Real Property" at bounding box center [41, 157] width 41 height 8
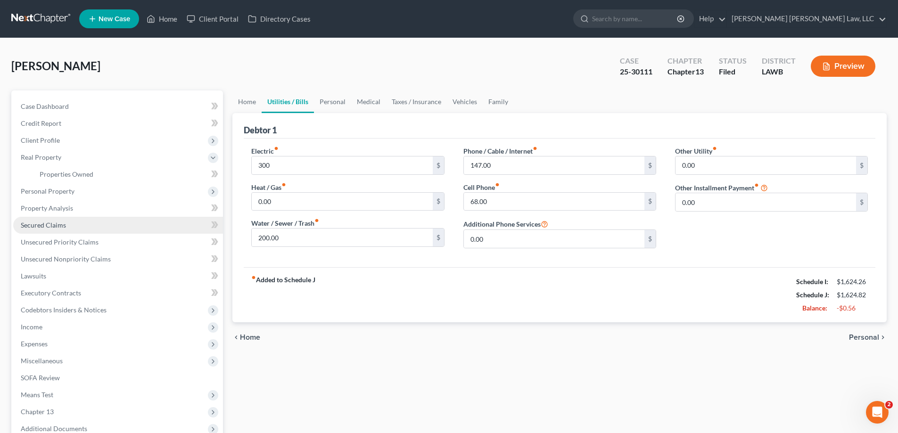
click at [77, 229] on link "Secured Claims" at bounding box center [118, 225] width 210 height 17
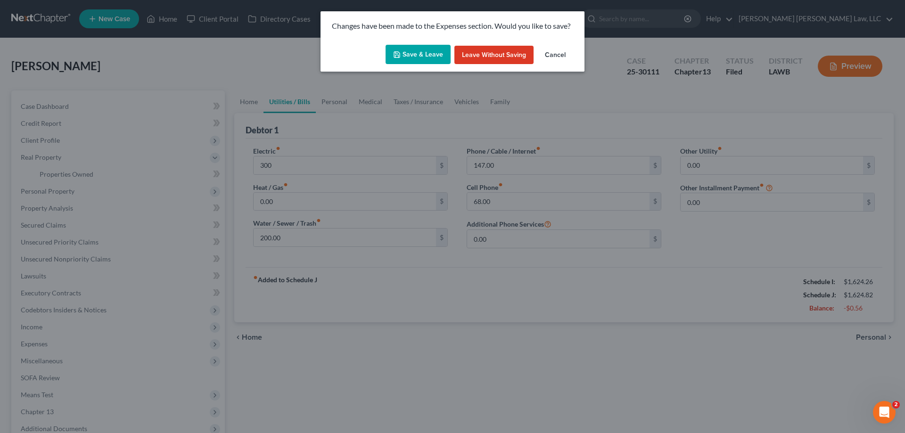
click at [493, 53] on button "Leave without Saving" at bounding box center [493, 55] width 79 height 19
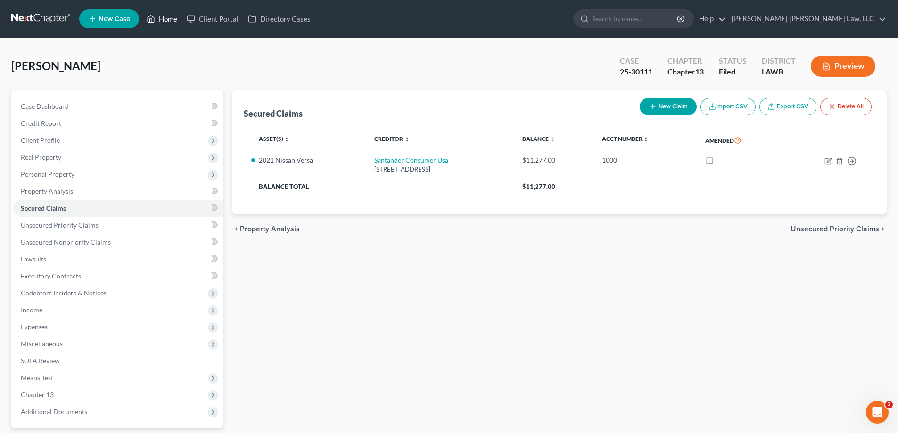
click at [174, 22] on link "Home" at bounding box center [162, 18] width 40 height 17
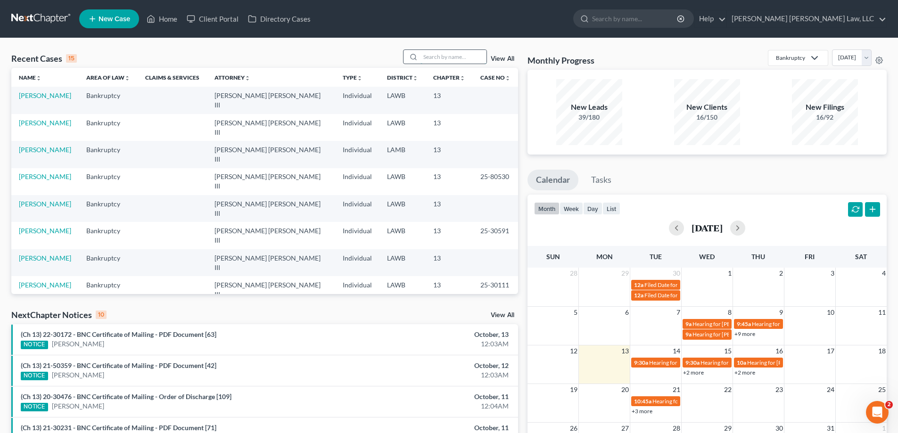
click at [459, 58] on input "search" at bounding box center [453, 57] width 66 height 14
type input "25-11991"
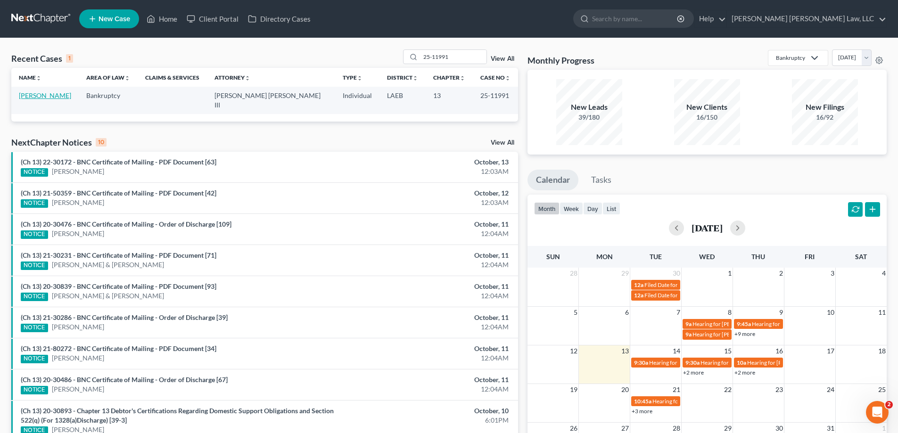
click at [49, 95] on link "[PERSON_NAME]" at bounding box center [45, 95] width 52 height 8
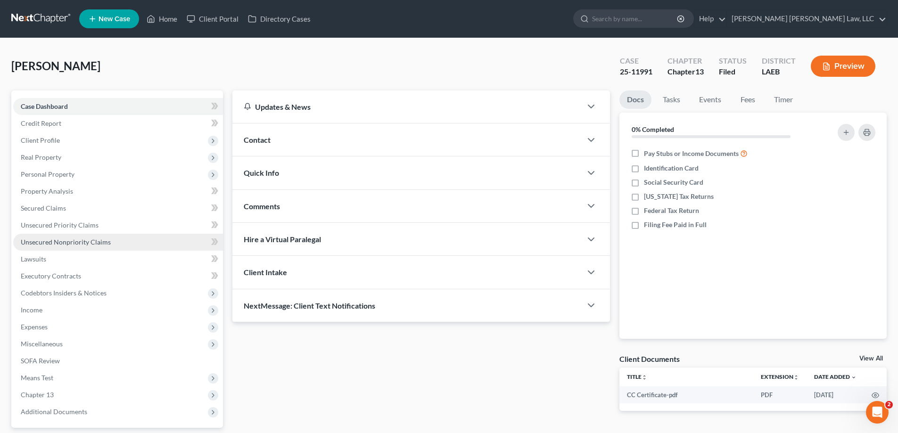
click at [81, 242] on span "Unsecured Nonpriority Claims" at bounding box center [66, 242] width 90 height 8
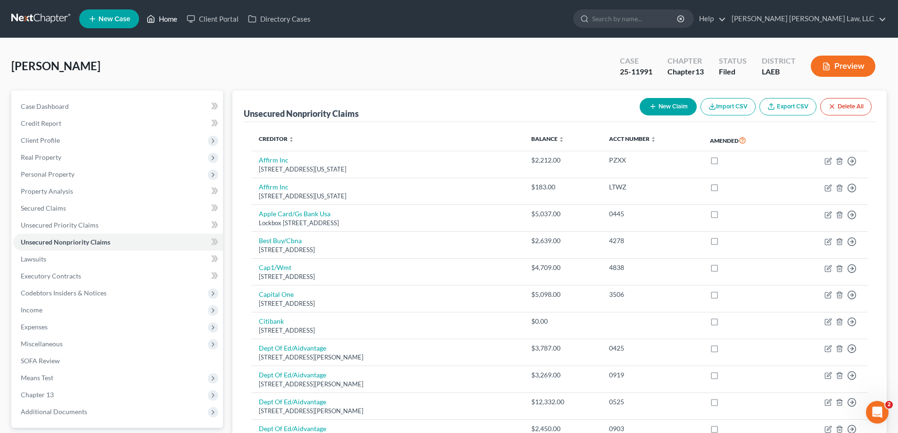
click at [172, 15] on link "Home" at bounding box center [162, 18] width 40 height 17
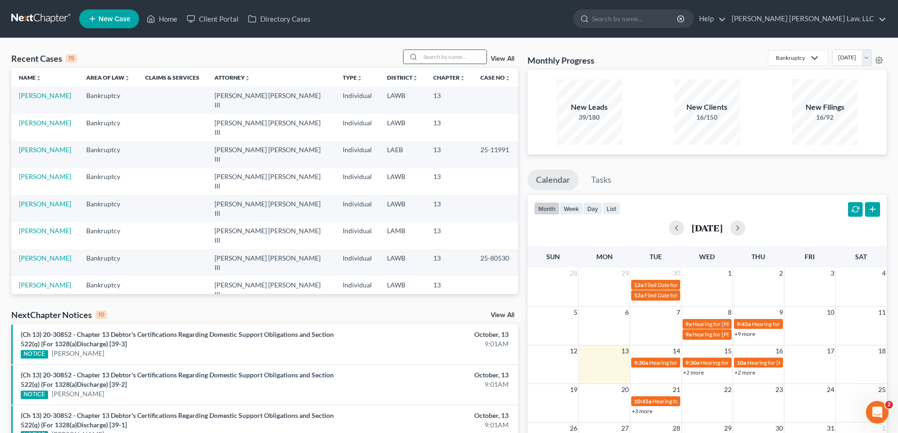
click at [462, 51] on input "search" at bounding box center [453, 57] width 66 height 14
type input "25-11097"
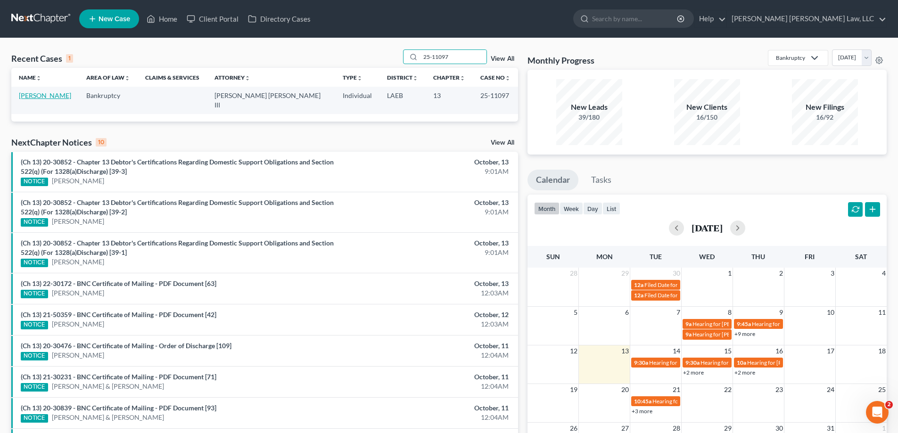
click at [40, 96] on link "[PERSON_NAME]" at bounding box center [45, 95] width 52 height 8
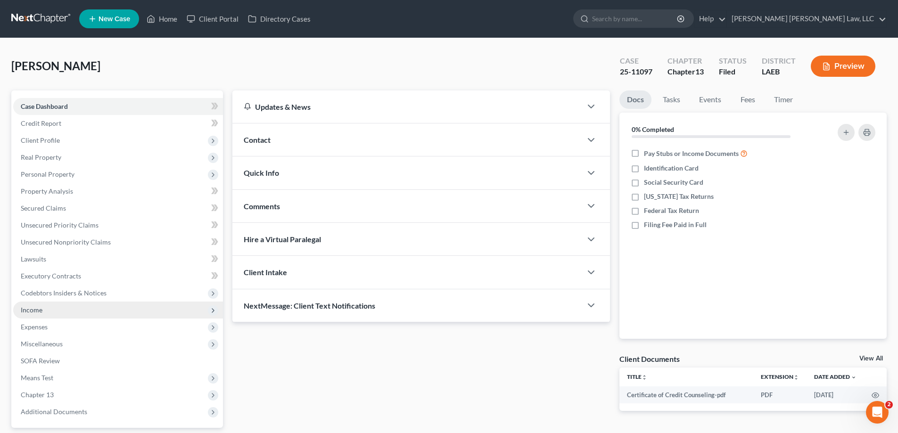
click at [79, 315] on span "Income" at bounding box center [118, 310] width 210 height 17
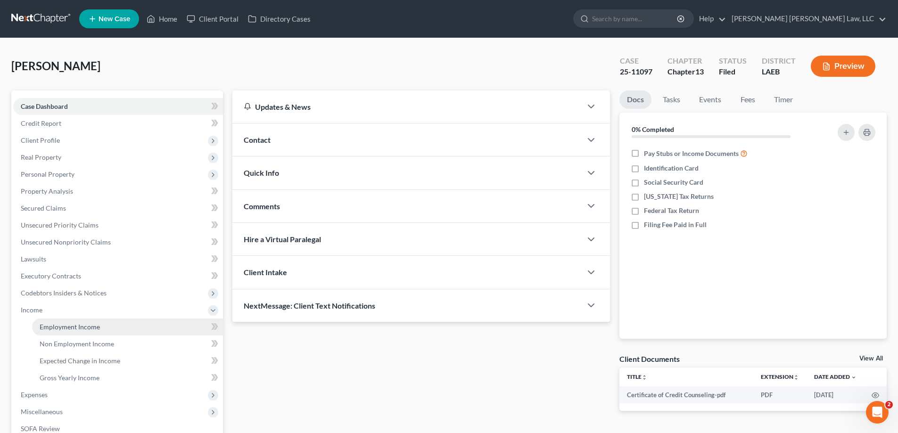
click at [69, 321] on link "Employment Income" at bounding box center [127, 327] width 191 height 17
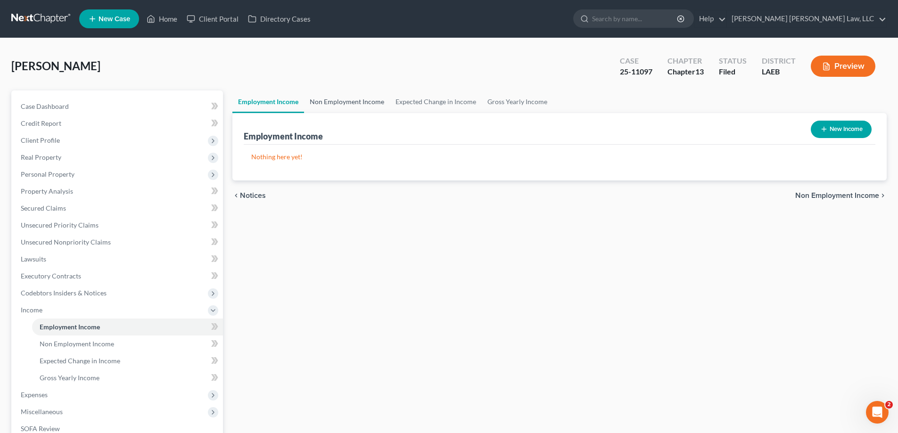
click at [342, 105] on link "Non Employment Income" at bounding box center [347, 102] width 86 height 23
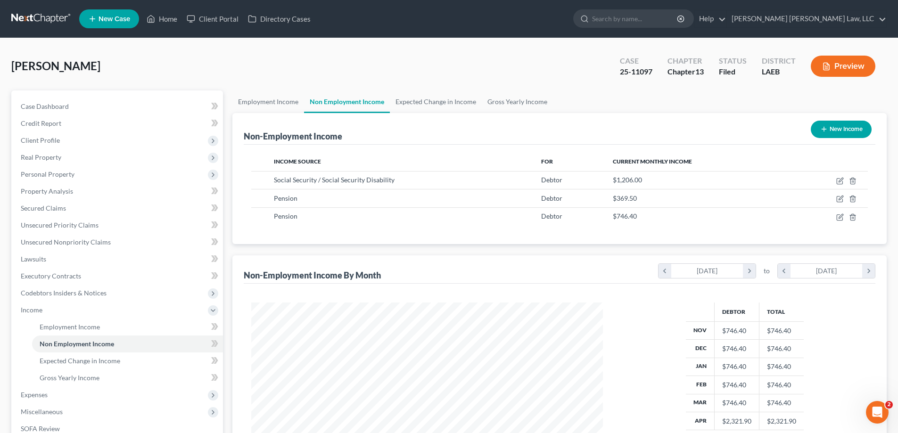
click at [837, 64] on button "Preview" at bounding box center [843, 66] width 65 height 21
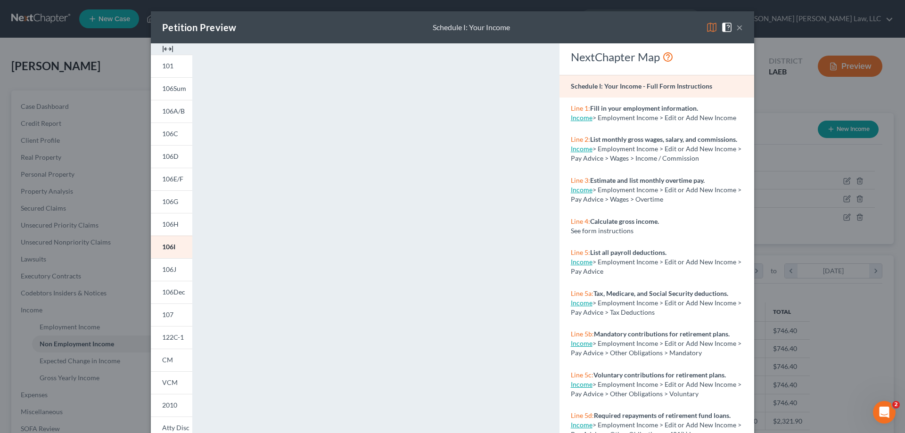
click at [738, 26] on button "×" at bounding box center [739, 27] width 7 height 11
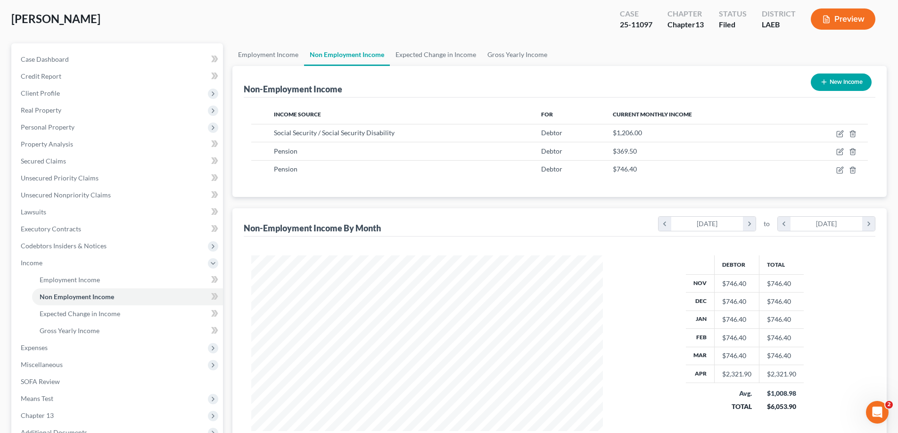
scroll to position [153, 0]
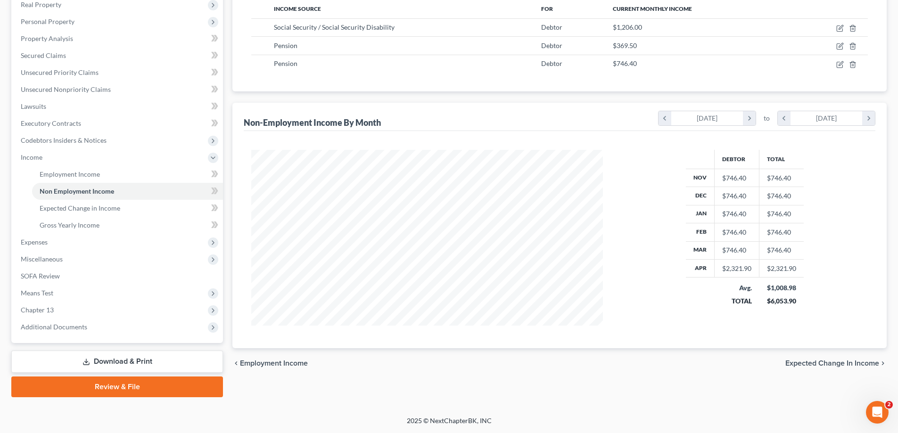
click at [106, 358] on link "Download & Print" at bounding box center [117, 362] width 212 height 22
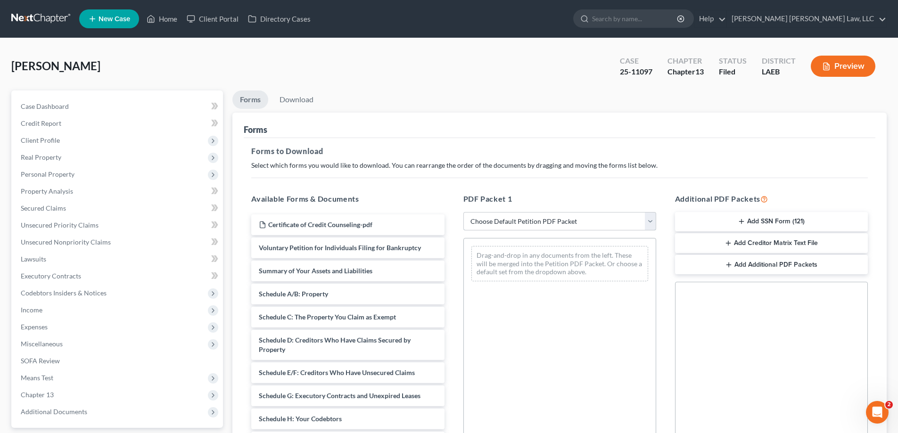
click at [528, 217] on select "Choose Default Petition PDF Packet Complete Bankruptcy Petition (all forms and …" at bounding box center [559, 221] width 193 height 19
select select "2"
click at [463, 212] on select "Choose Default Petition PDF Packet Complete Bankruptcy Petition (all forms and …" at bounding box center [559, 221] width 193 height 19
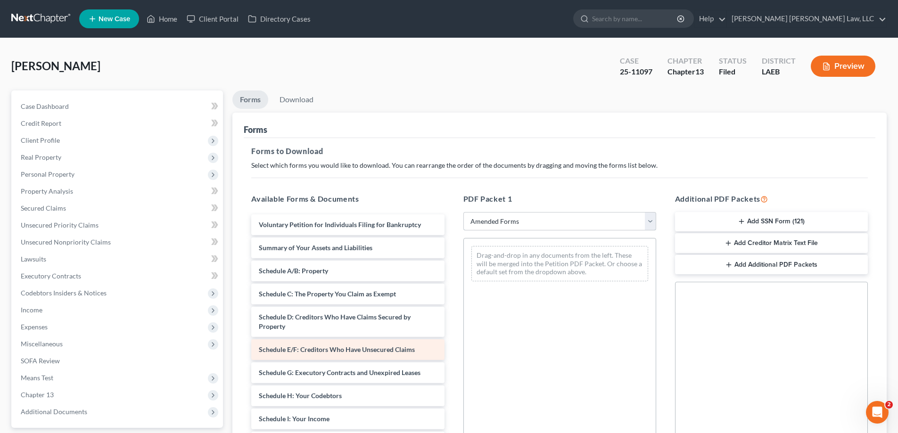
scroll to position [47, 0]
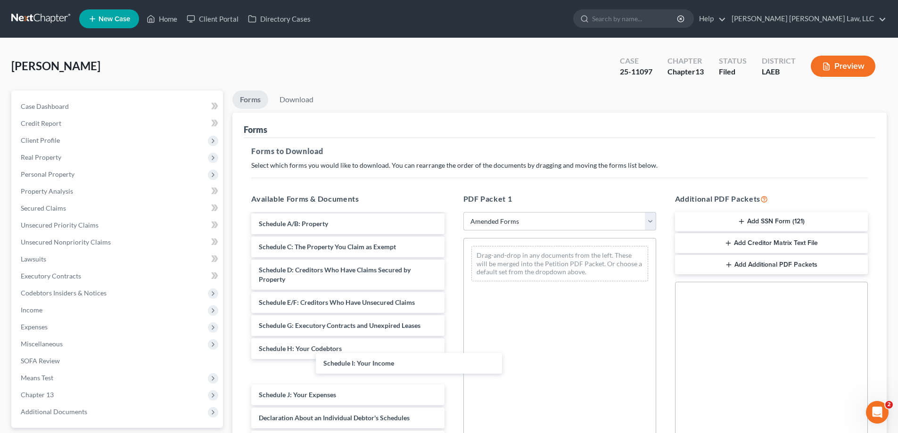
drag, startPoint x: 300, startPoint y: 367, endPoint x: 505, endPoint y: 306, distance: 214.5
click at [452, 320] on div "Schedule I: Your Income Voluntary Petition for Individuals Filing for Bankruptc…" at bounding box center [348, 376] width 208 height 419
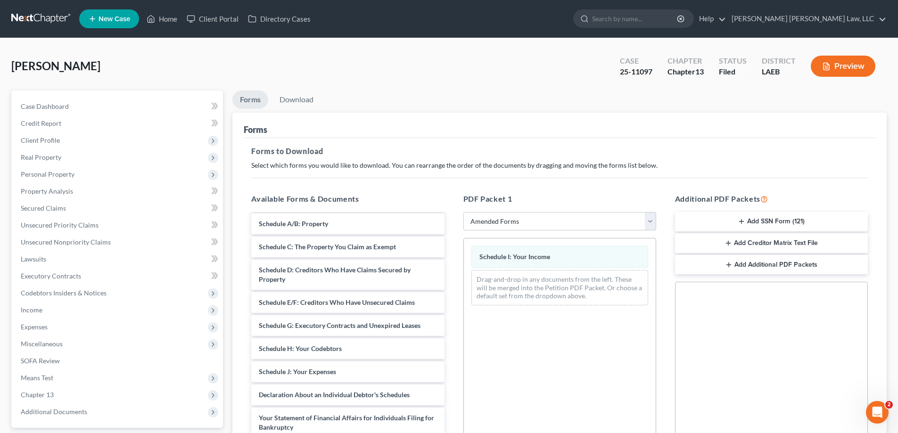
click at [452, 331] on div "Voluntary Petition for Individuals Filing for Bankruptcy Summary of Your Assets…" at bounding box center [348, 365] width 208 height 396
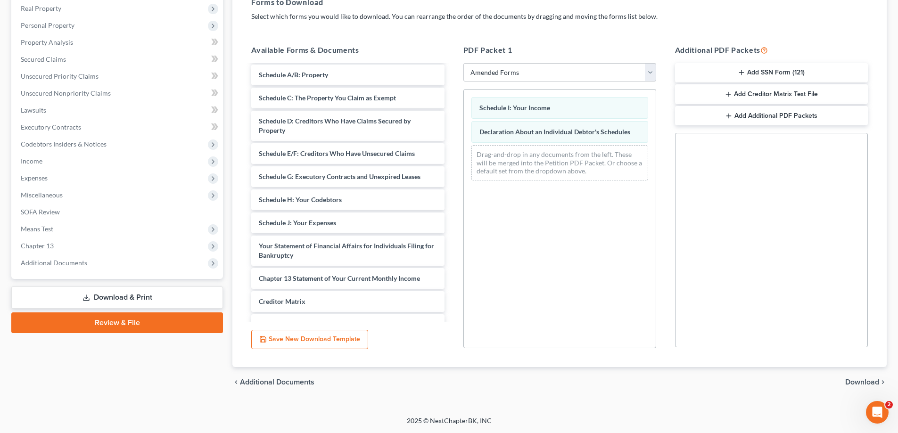
click at [871, 383] on span "Download" at bounding box center [862, 383] width 34 height 8
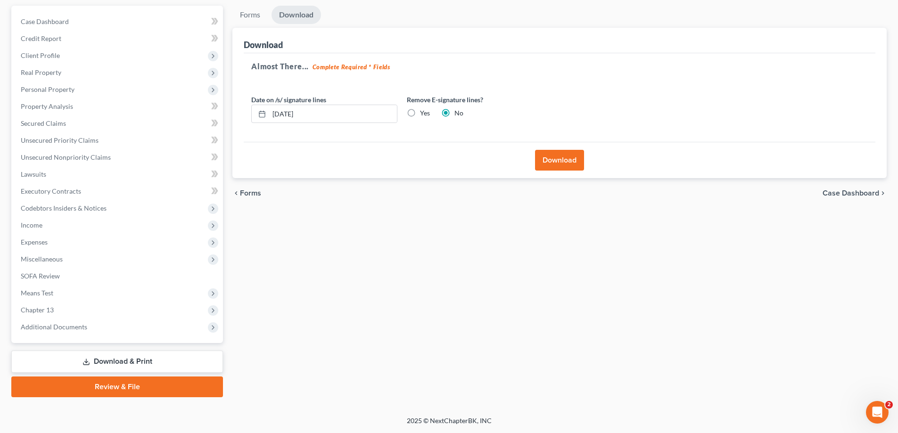
scroll to position [85, 0]
click at [539, 164] on button "Download" at bounding box center [559, 160] width 49 height 21
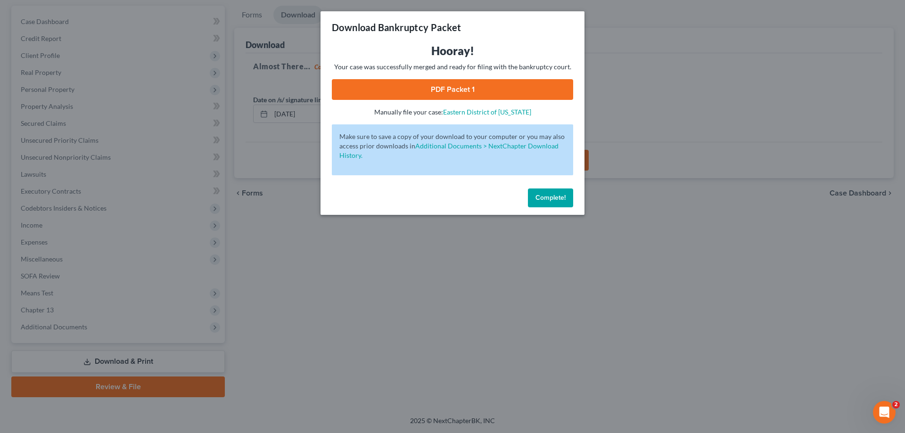
click at [534, 84] on link "PDF Packet 1" at bounding box center [452, 89] width 241 height 21
click at [562, 197] on span "Complete!" at bounding box center [551, 198] width 30 height 8
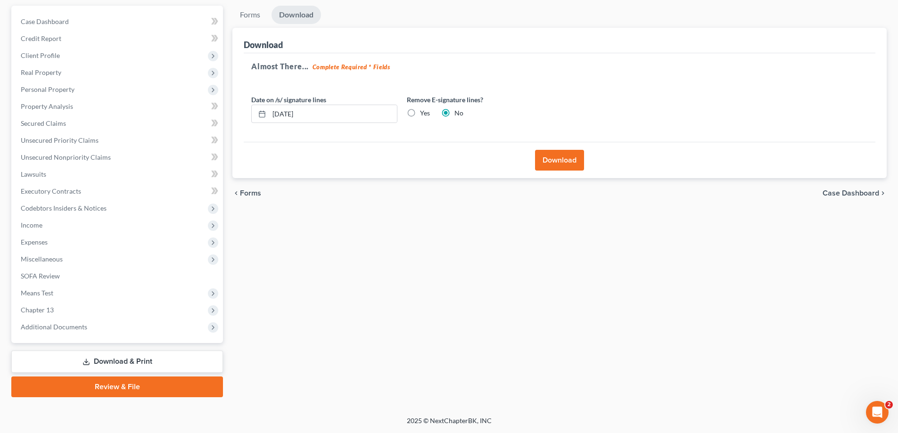
scroll to position [0, 0]
